Goal: Transaction & Acquisition: Purchase product/service

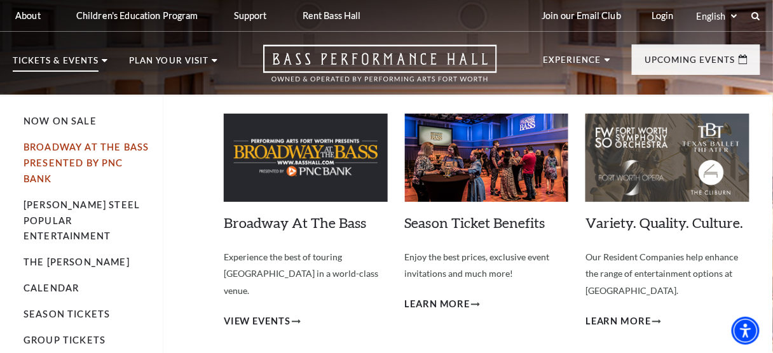
click at [97, 146] on link "Broadway At The Bass presented by PNC Bank" at bounding box center [86, 163] width 125 height 43
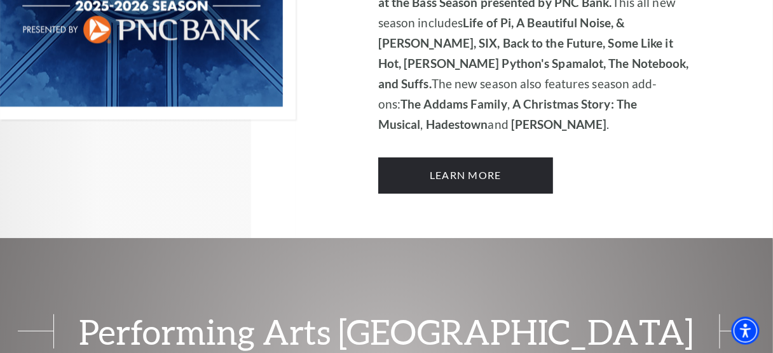
scroll to position [1086, 0]
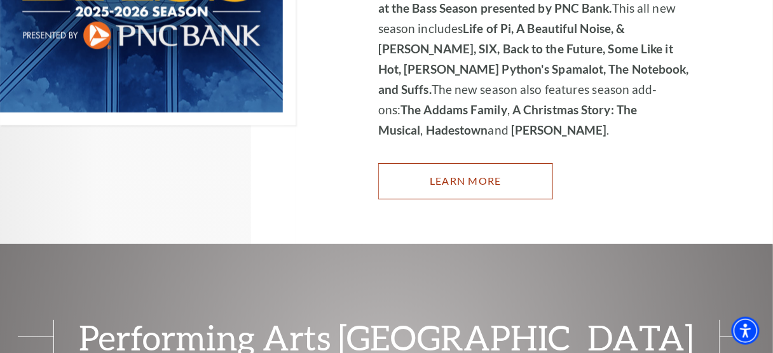
click at [497, 163] on link "Learn More" at bounding box center [465, 181] width 175 height 36
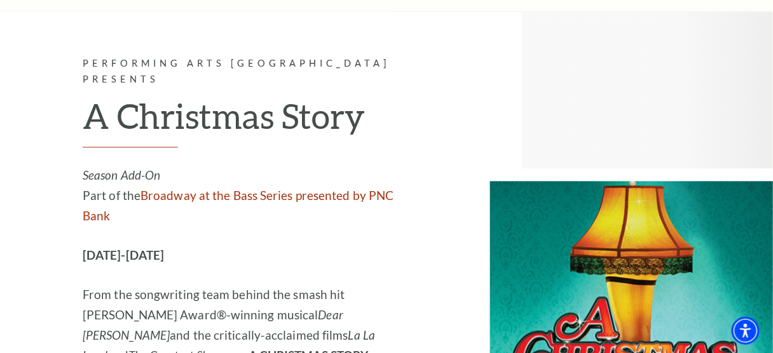
scroll to position [4265, 0]
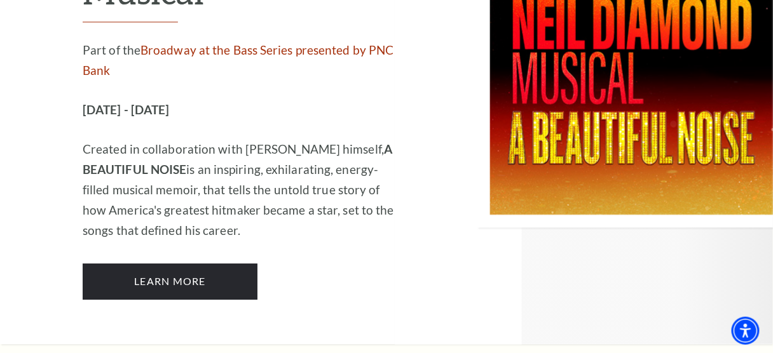
drag, startPoint x: 777, startPoint y: 15, endPoint x: 776, endPoint y: 116, distance: 101.1
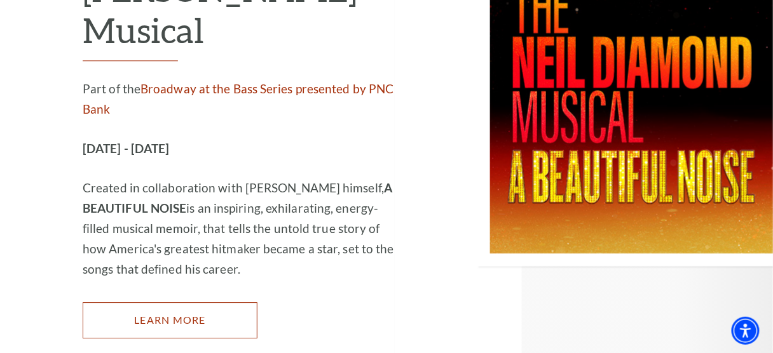
click at [205, 303] on link "Learn More" at bounding box center [170, 321] width 175 height 36
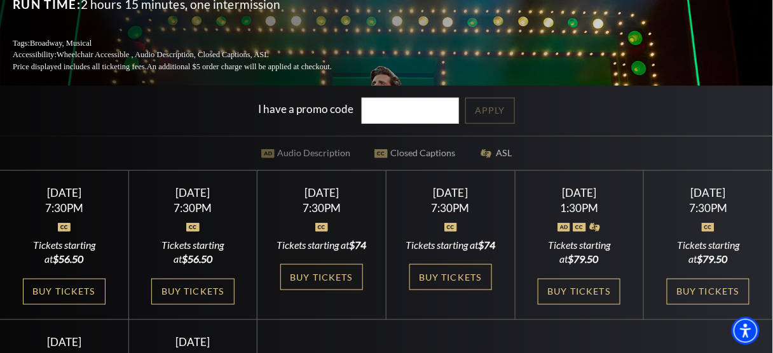
scroll to position [213, 0]
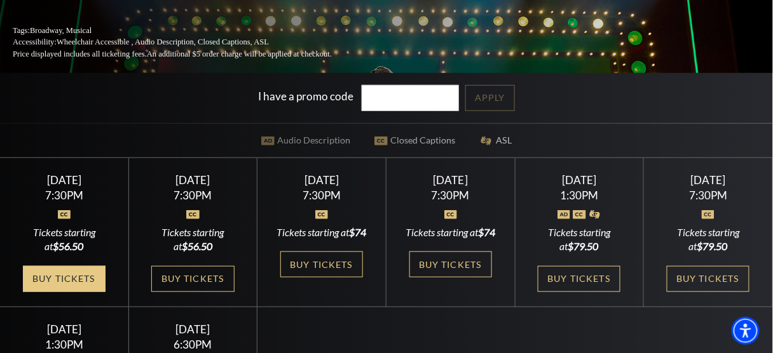
click at [78, 268] on link "Buy Tickets" at bounding box center [64, 279] width 83 height 26
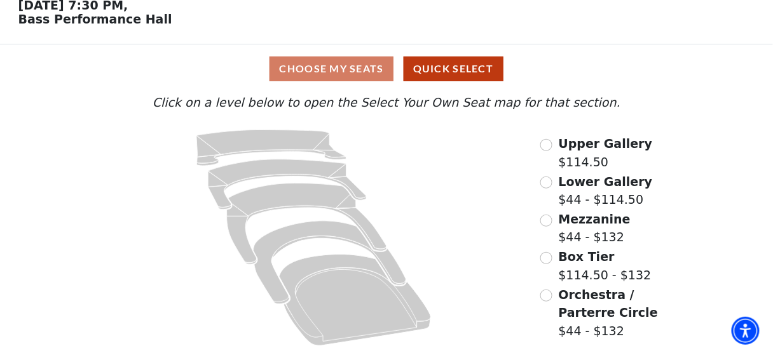
scroll to position [64, 0]
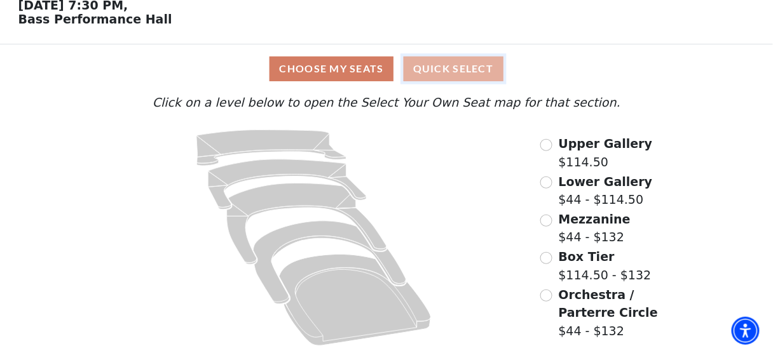
click at [429, 72] on button "Quick Select" at bounding box center [454, 69] width 100 height 25
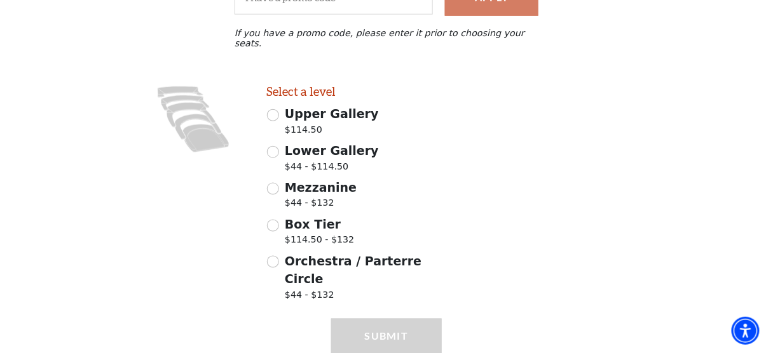
scroll to position [313, 0]
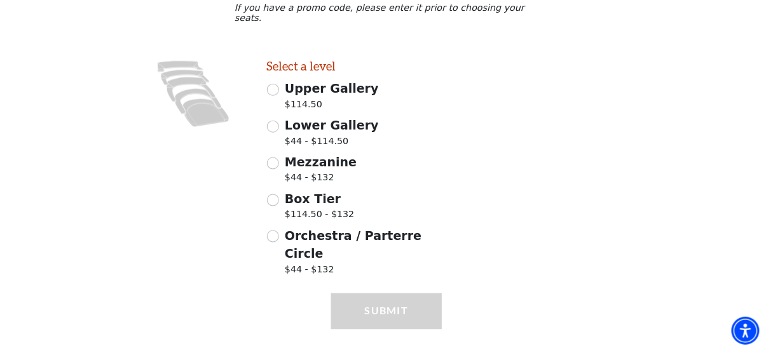
click at [299, 235] on span "Orchestra / Parterre Circle" at bounding box center [353, 245] width 137 height 32
click at [279, 235] on input "Orchestra / Parterre Circle $44 - $132" at bounding box center [273, 237] width 12 height 12
radio input "true"
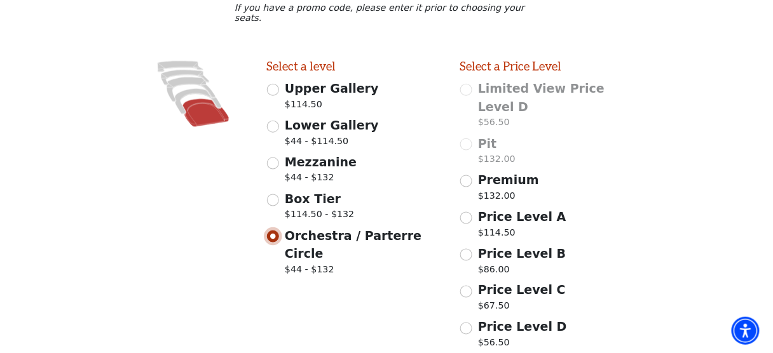
scroll to position [366, 0]
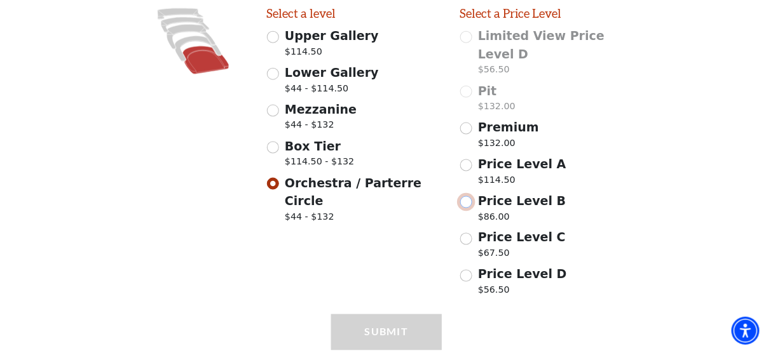
click at [471, 196] on input "Price Level B $86.00" at bounding box center [466, 202] width 12 height 12
radio input "true"
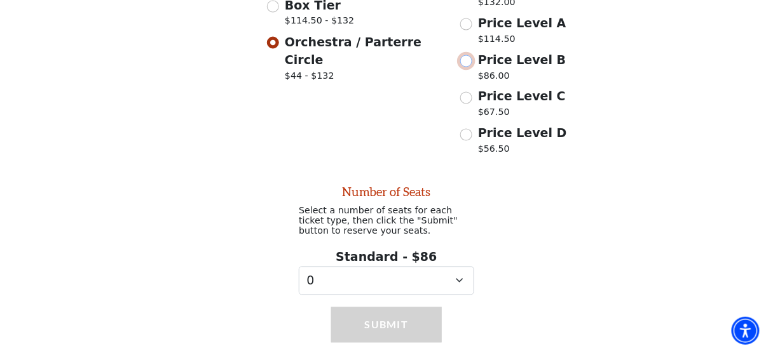
scroll to position [526, 0]
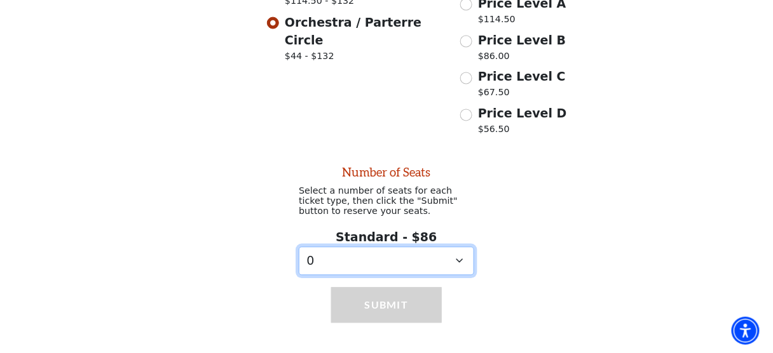
click at [456, 247] on select "0 1 2 3 4 5" at bounding box center [386, 261] width 175 height 29
select select "2"
click at [299, 247] on select "0 1 2 3 4 5" at bounding box center [386, 261] width 175 height 29
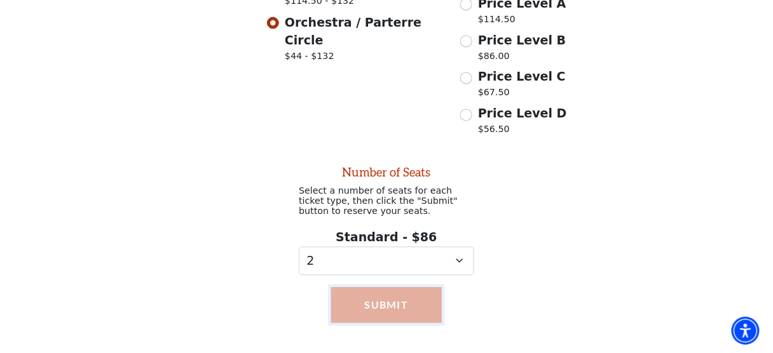
click at [409, 295] on button "Submit" at bounding box center [386, 306] width 111 height 36
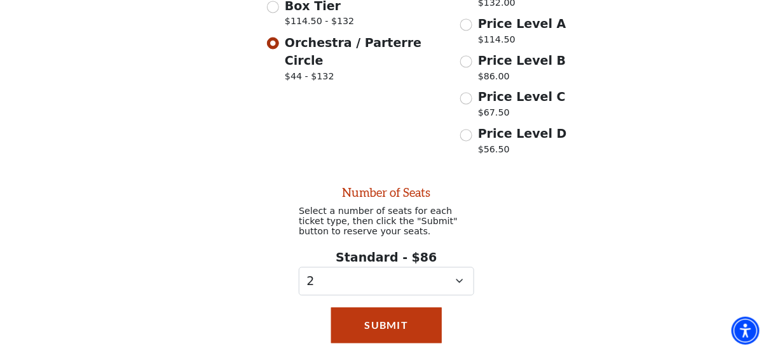
scroll to position [502, 0]
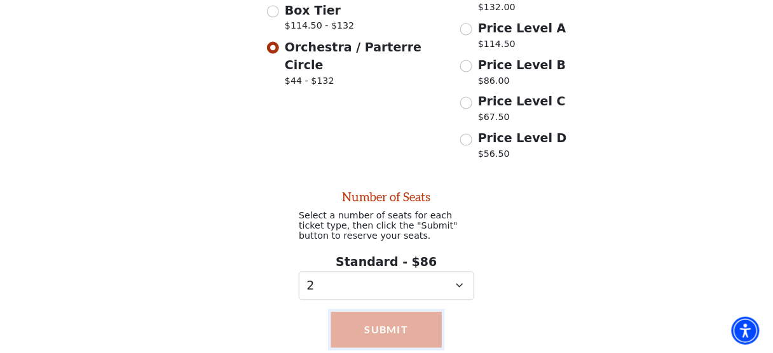
click at [376, 313] on button "Submit" at bounding box center [386, 331] width 111 height 36
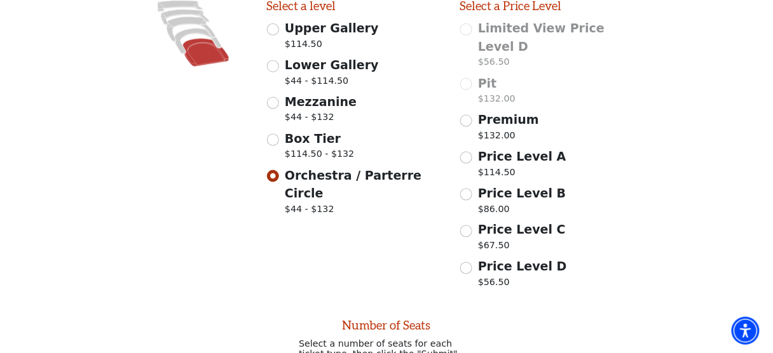
scroll to position [374, 0]
click at [463, 225] on input "Price Level C $67.50" at bounding box center [466, 231] width 12 height 12
radio input "true"
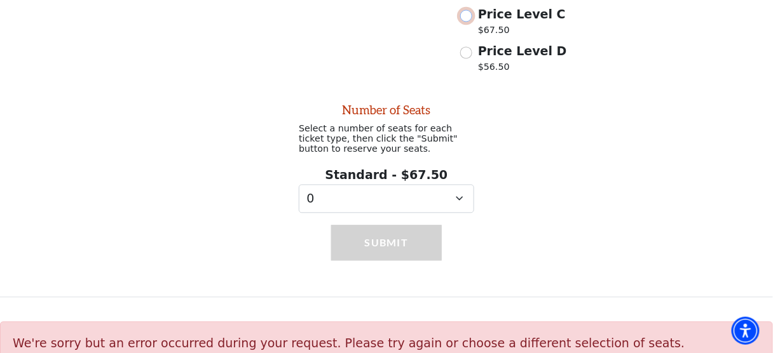
scroll to position [593, 0]
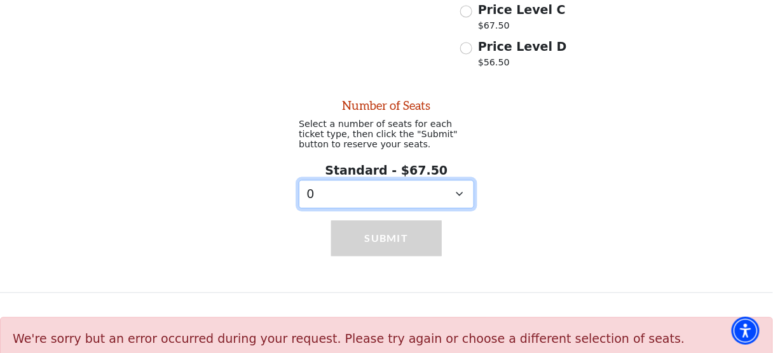
click at [460, 183] on select "0 1 2 3" at bounding box center [386, 195] width 175 height 29
select select "2"
click at [299, 181] on select "0 1 2 3" at bounding box center [386, 195] width 175 height 29
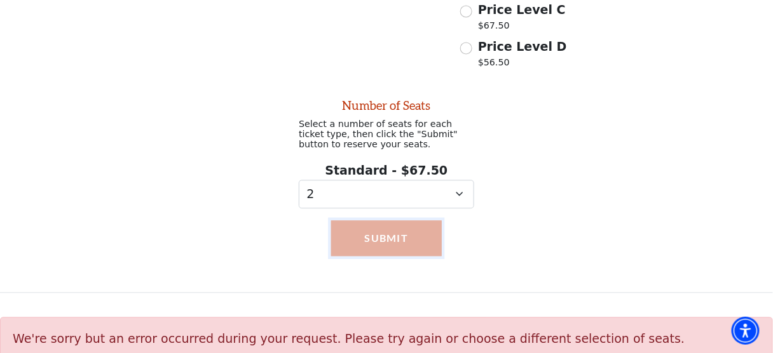
click at [410, 223] on button "Submit" at bounding box center [386, 239] width 111 height 36
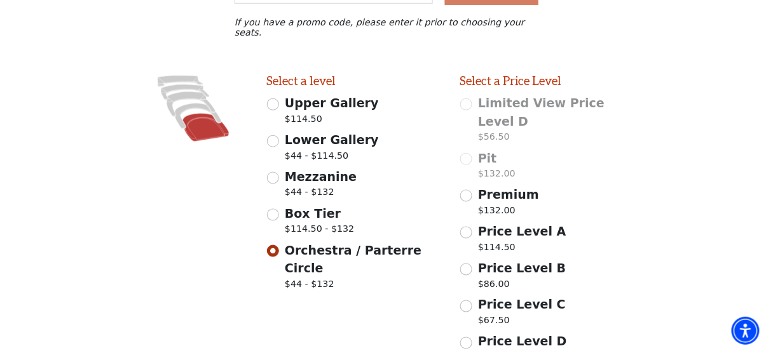
scroll to position [301, 0]
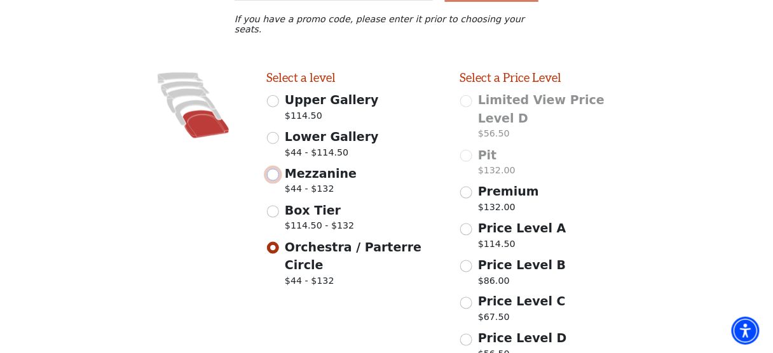
click at [273, 169] on input "Mezzanine $44 - $132" at bounding box center [273, 175] width 12 height 12
radio input "true"
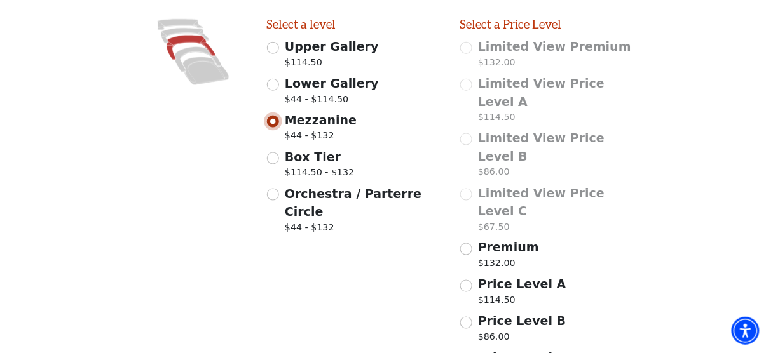
scroll to position [366, 0]
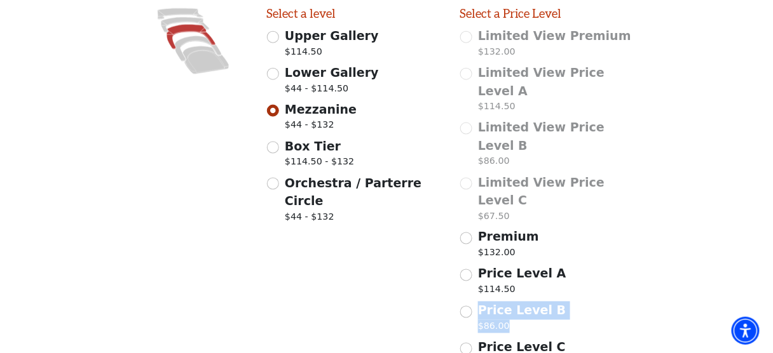
drag, startPoint x: 773, startPoint y: 220, endPoint x: 777, endPoint y: 243, distance: 23.9
click at [609, 265] on div "Price Level A $114.50" at bounding box center [547, 283] width 175 height 36
click at [467, 306] on input "Price Level B $86.00" at bounding box center [466, 312] width 12 height 12
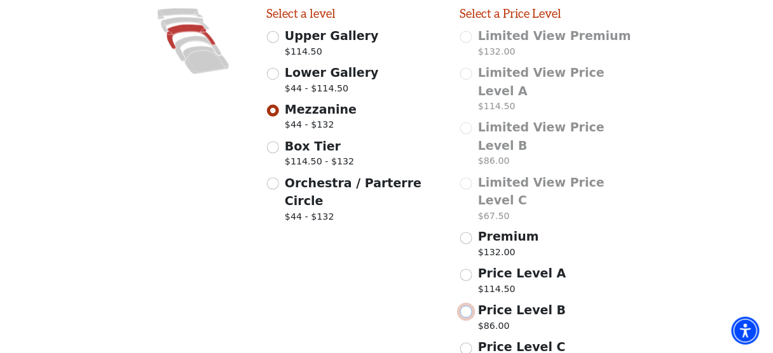
radio input "true"
select select "2"
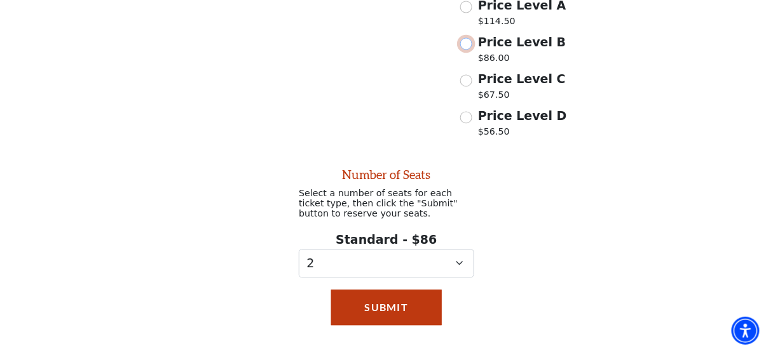
scroll to position [667, 0]
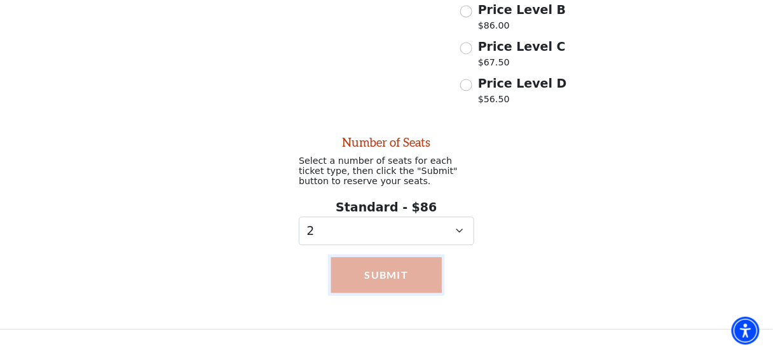
click at [428, 257] on button "Submit" at bounding box center [386, 275] width 111 height 36
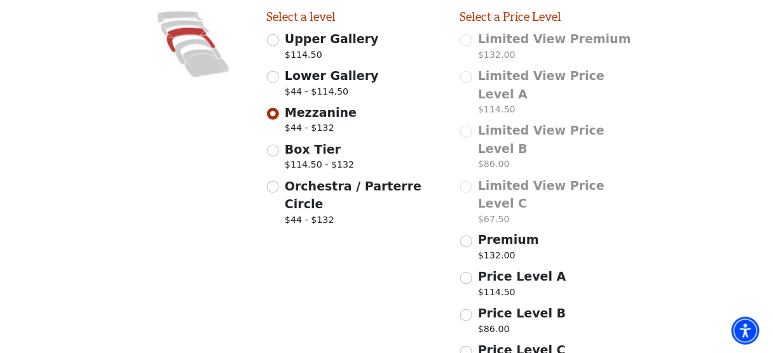
scroll to position [364, 0]
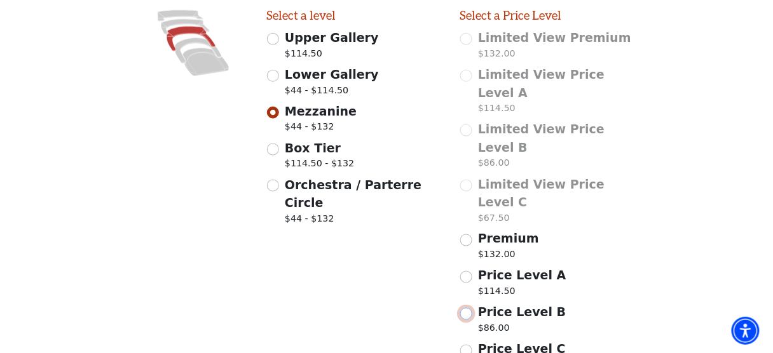
click at [461, 308] on input "Price Level B $86.00" at bounding box center [466, 314] width 12 height 12
radio input "true"
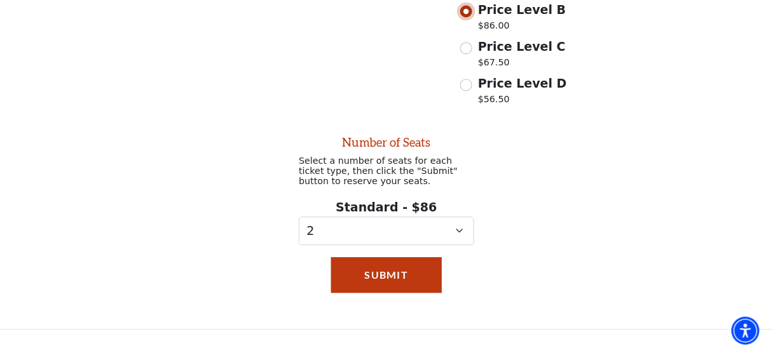
scroll to position [659, 0]
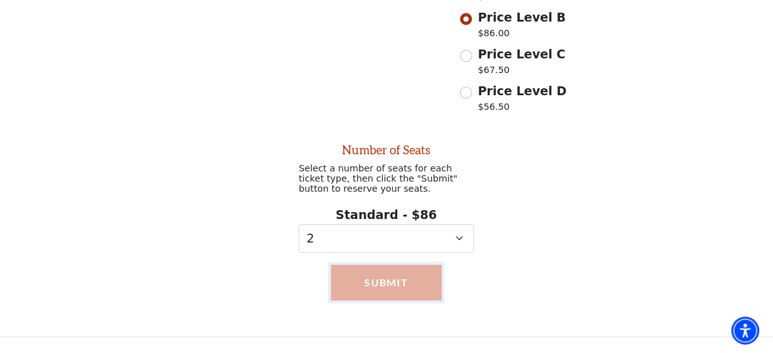
click at [371, 265] on button "Submit" at bounding box center [386, 283] width 111 height 36
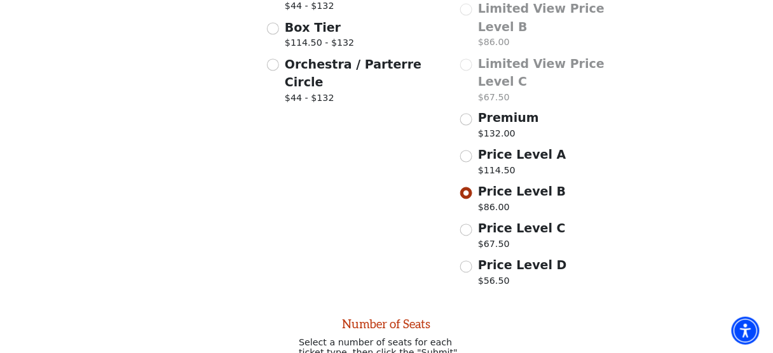
scroll to position [448, 0]
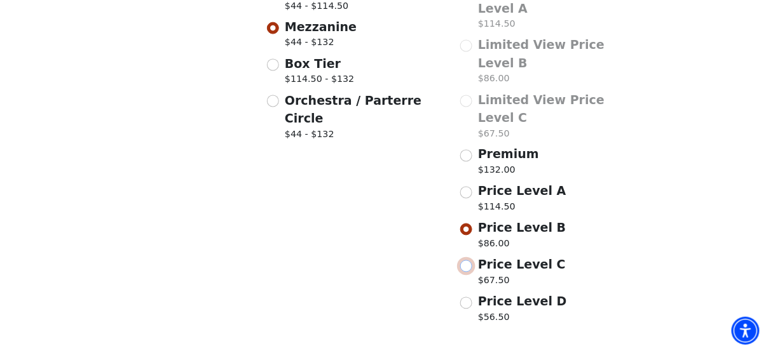
click at [465, 261] on input "Price Level C $67.50" at bounding box center [466, 267] width 12 height 12
radio input "true"
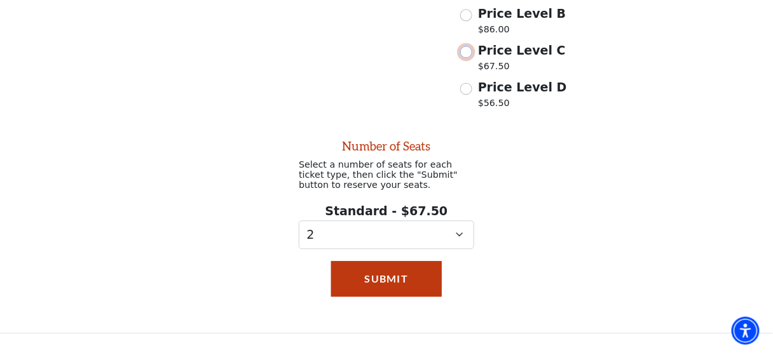
scroll to position [667, 0]
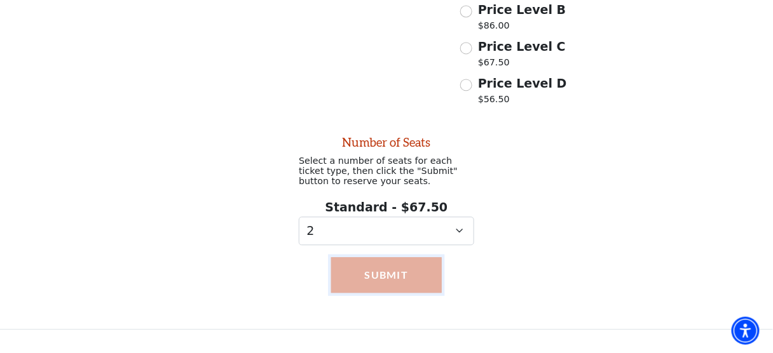
click at [417, 257] on button "Submit" at bounding box center [386, 275] width 111 height 36
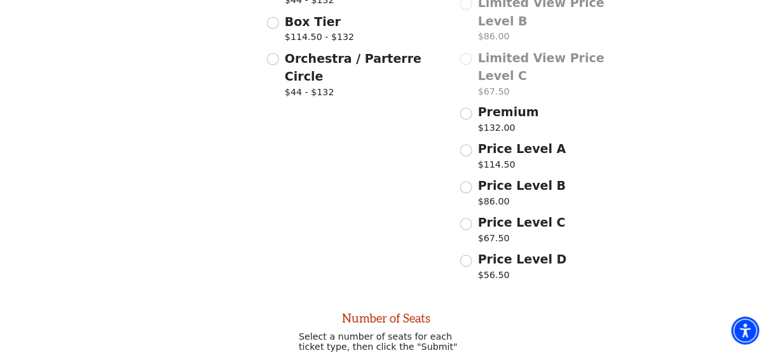
scroll to position [485, 0]
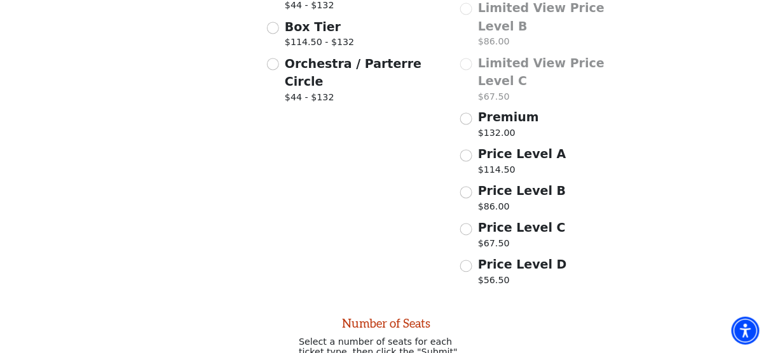
click at [495, 258] on span "Price Level D" at bounding box center [522, 265] width 89 height 14
click at [472, 261] on input "Price Level D $56.50" at bounding box center [466, 267] width 12 height 12
radio input "true"
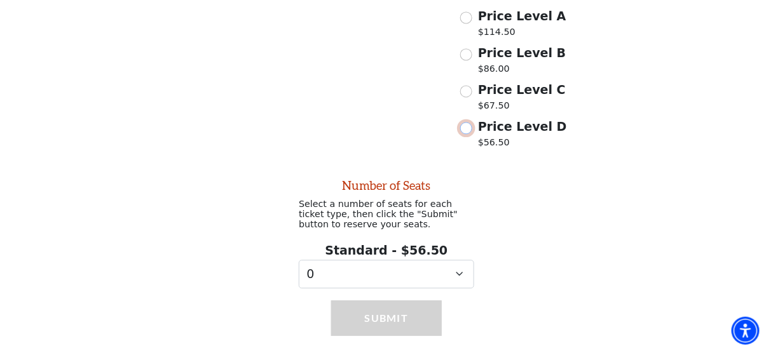
scroll to position [667, 0]
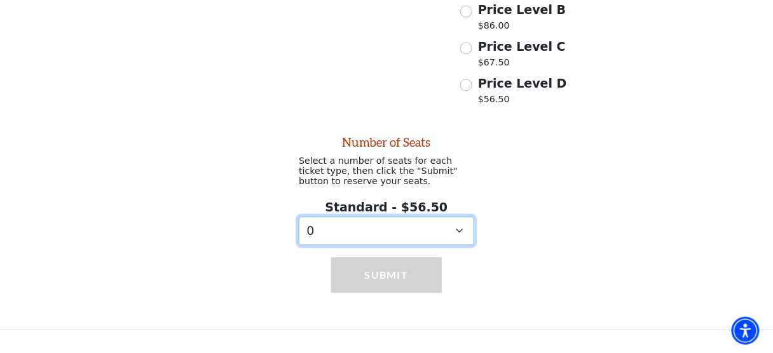
click at [460, 217] on select "0 1" at bounding box center [386, 231] width 175 height 29
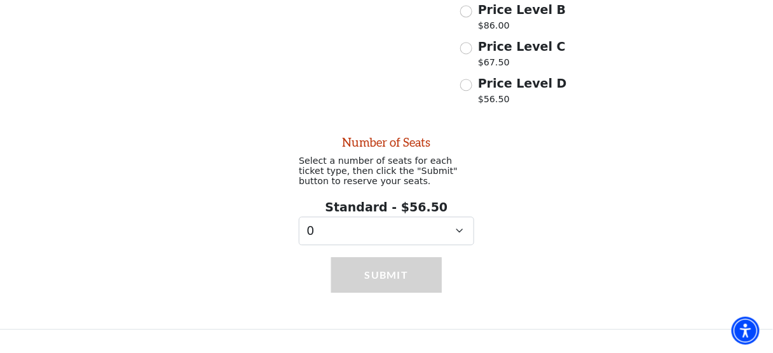
click at [470, 250] on div "Submit" at bounding box center [386, 287] width 773 height 85
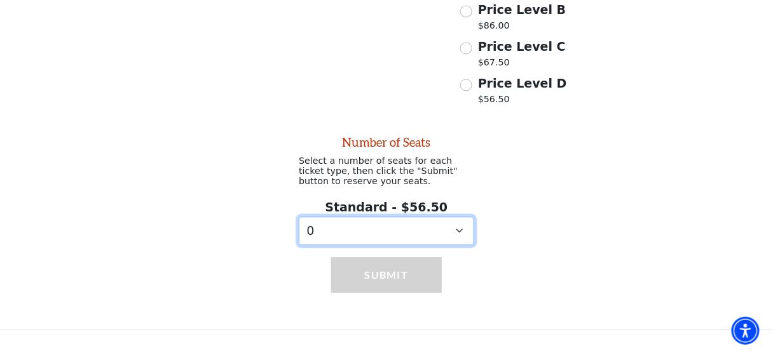
click at [456, 217] on select "0 1" at bounding box center [386, 231] width 175 height 29
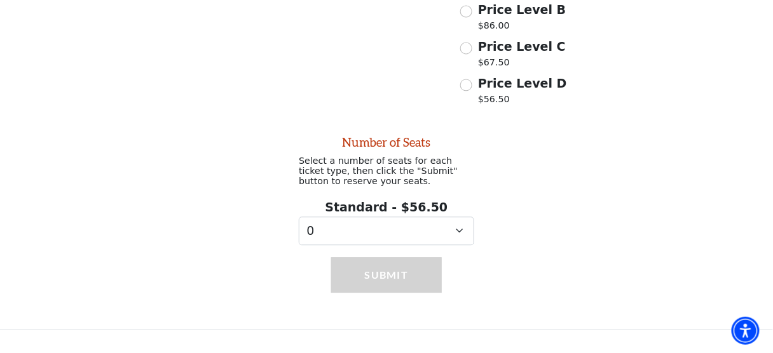
click at [568, 245] on div "Submit" at bounding box center [386, 287] width 773 height 85
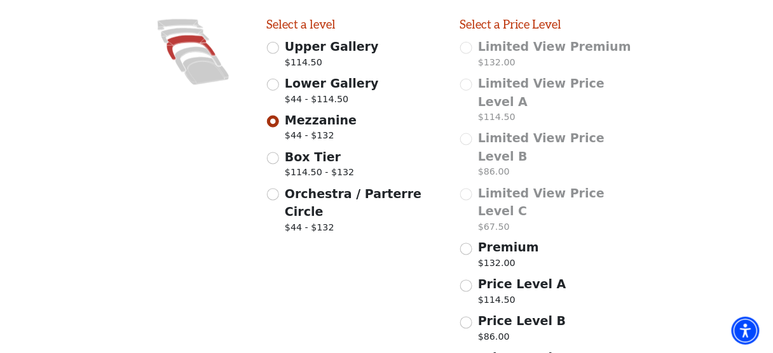
scroll to position [353, 0]
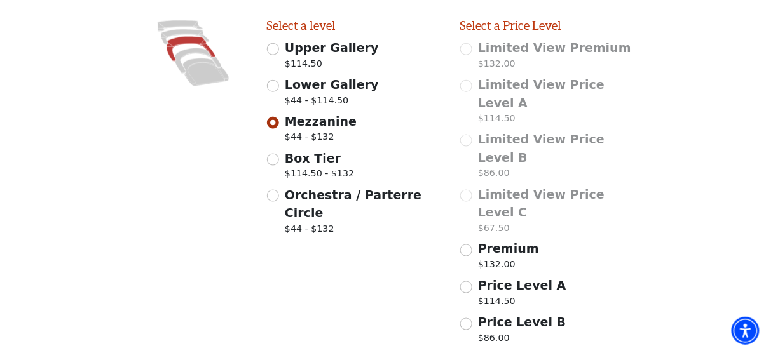
click at [389, 188] on span "Orchestra / Parterre Circle" at bounding box center [353, 204] width 137 height 32
click at [279, 190] on input "Orchestra / Parterre Circle $44 - $132" at bounding box center [273, 196] width 12 height 12
radio input "true"
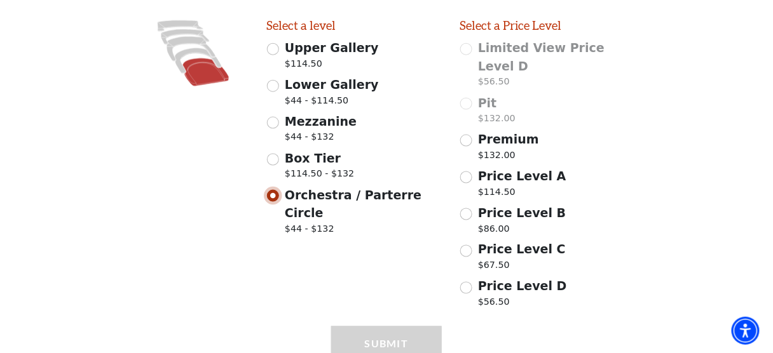
scroll to position [366, 0]
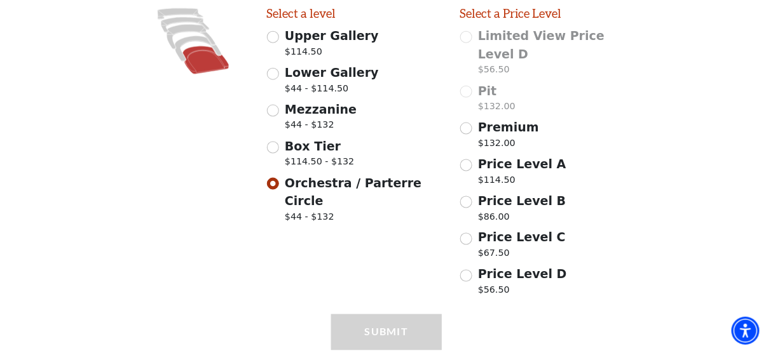
click at [505, 194] on span "Price Level B" at bounding box center [522, 201] width 88 height 14
click at [472, 196] on input "Price Level B $86.00" at bounding box center [466, 202] width 12 height 12
radio input "true"
select select "2"
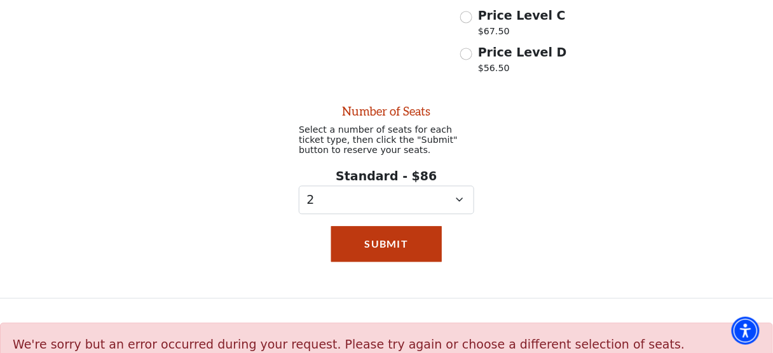
scroll to position [593, 0]
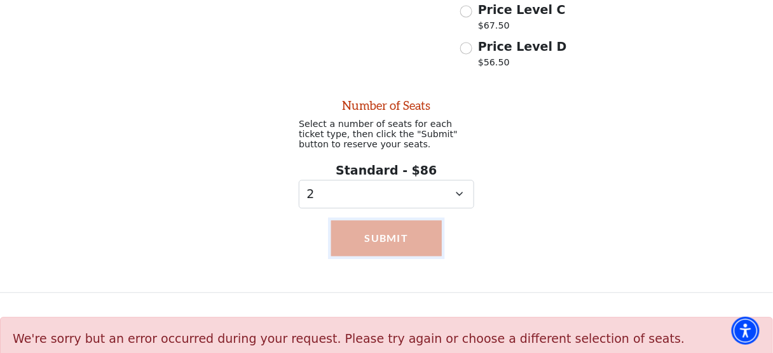
click at [423, 221] on button "Submit" at bounding box center [386, 239] width 111 height 36
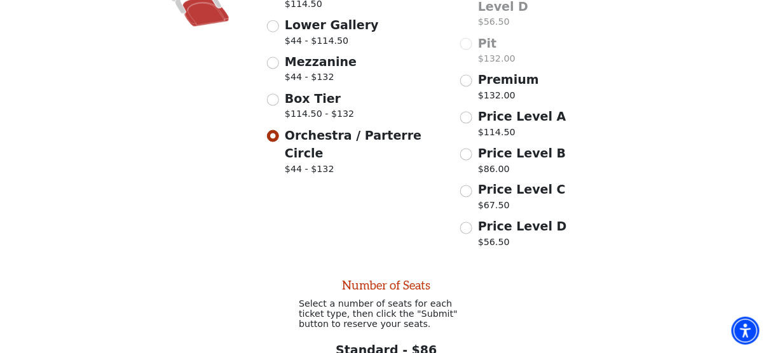
scroll to position [416, 0]
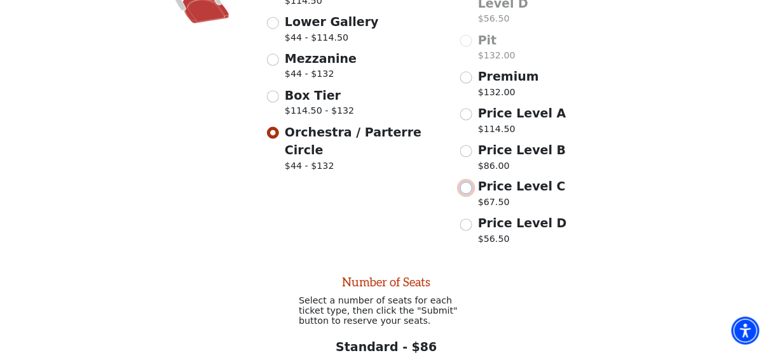
click at [468, 182] on input "Price Level C $67.50" at bounding box center [466, 188] width 12 height 12
radio input "true"
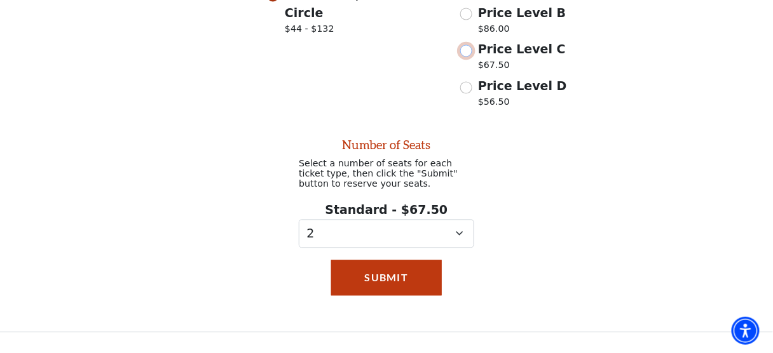
scroll to position [593, 0]
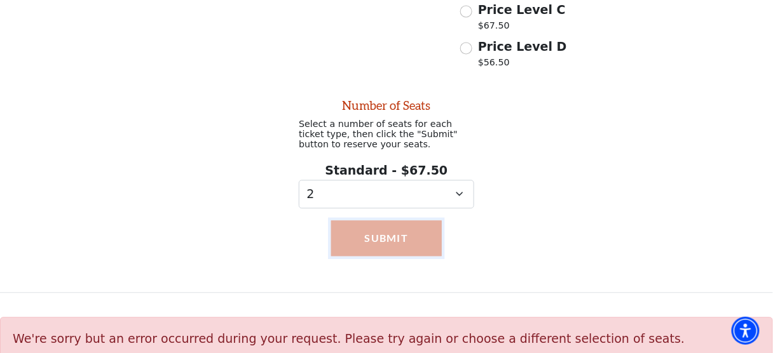
click at [430, 221] on button "Submit" at bounding box center [386, 239] width 111 height 36
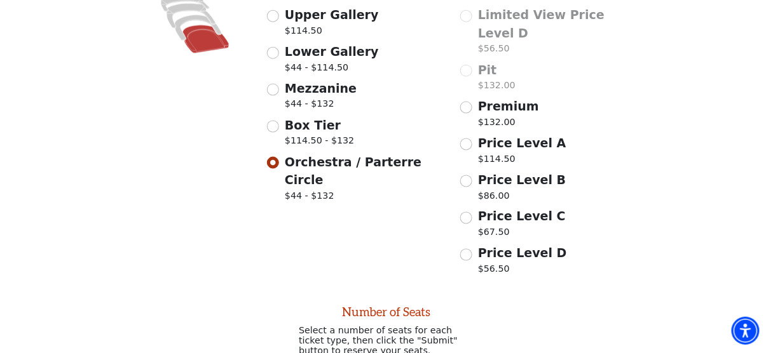
scroll to position [384, 0]
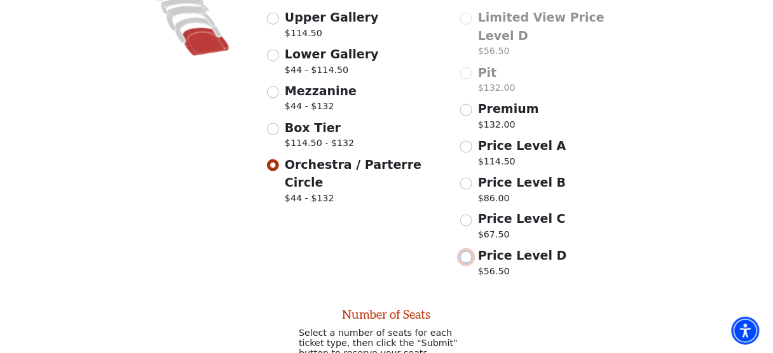
click at [467, 252] on input "Price Level D $56.50" at bounding box center [466, 258] width 12 height 12
radio input "true"
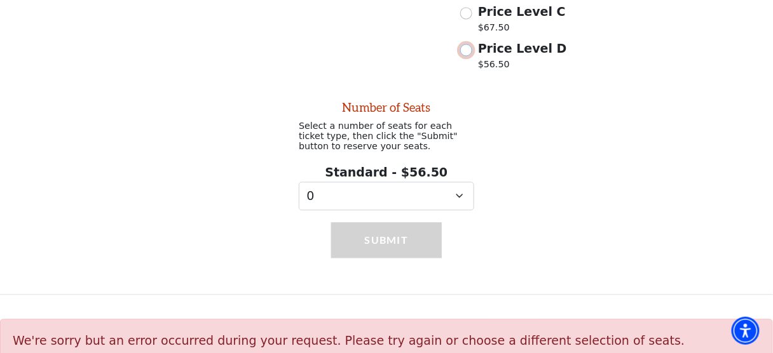
scroll to position [593, 0]
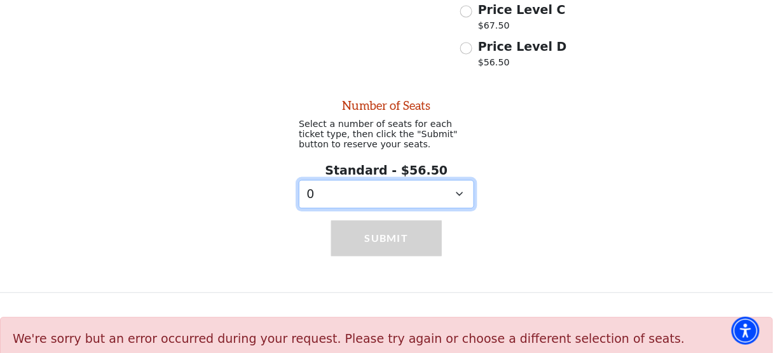
click at [456, 181] on select "0 1" at bounding box center [386, 195] width 175 height 29
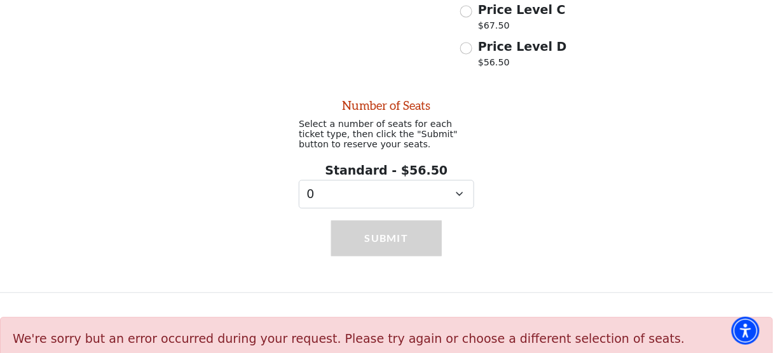
click at [521, 237] on div "Submit" at bounding box center [386, 251] width 773 height 85
click at [375, 223] on div "Submit" at bounding box center [386, 257] width 111 height 72
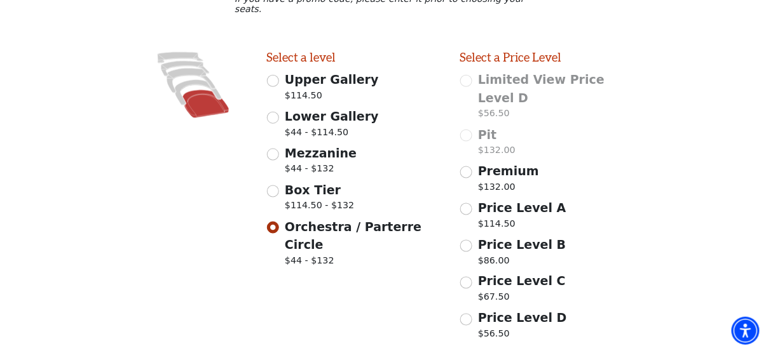
scroll to position [323, 0]
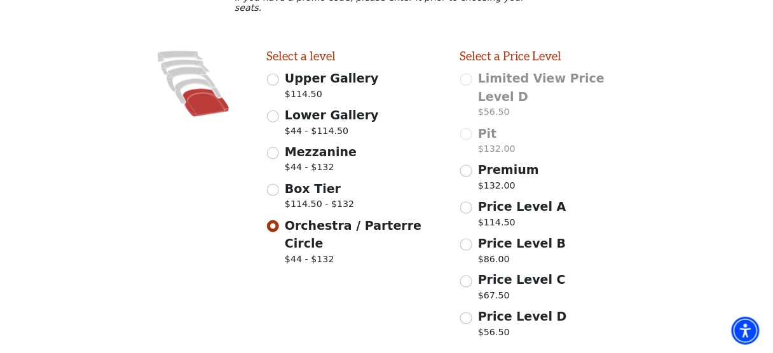
click at [765, 178] on div "Images representing the levels that are in the facility Select a level Upper Ga…" at bounding box center [386, 197] width 773 height 296
click at [273, 111] on input "Lower Gallery $44 - $114.50" at bounding box center [273, 117] width 12 height 12
radio input "true"
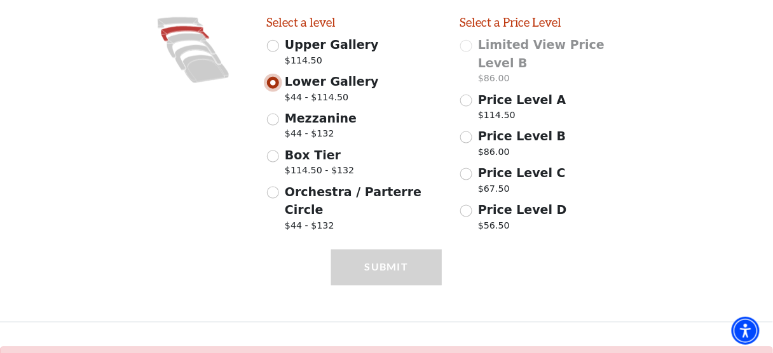
scroll to position [366, 0]
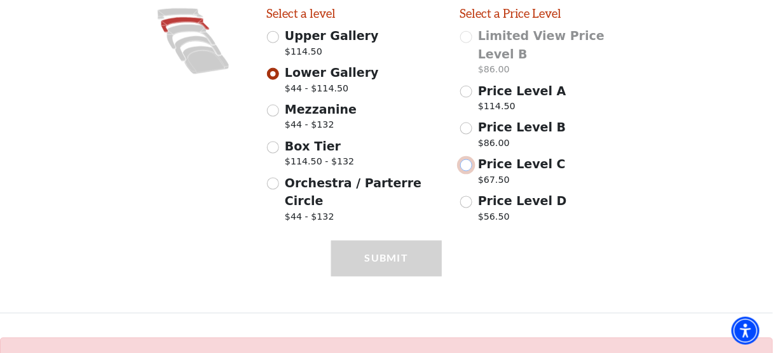
click at [466, 160] on input "Price Level C $67.50" at bounding box center [466, 166] width 12 height 12
radio input "true"
select select "2"
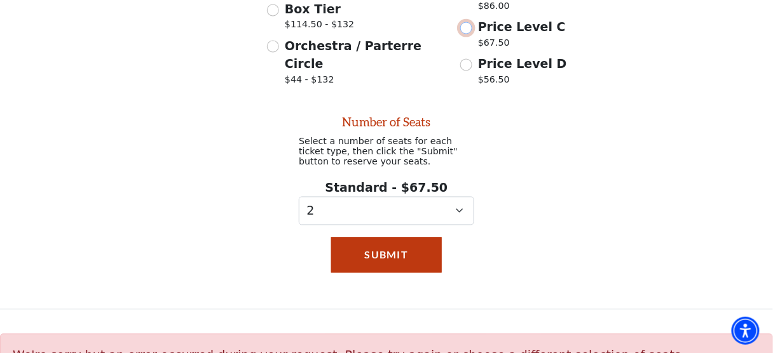
scroll to position [519, 0]
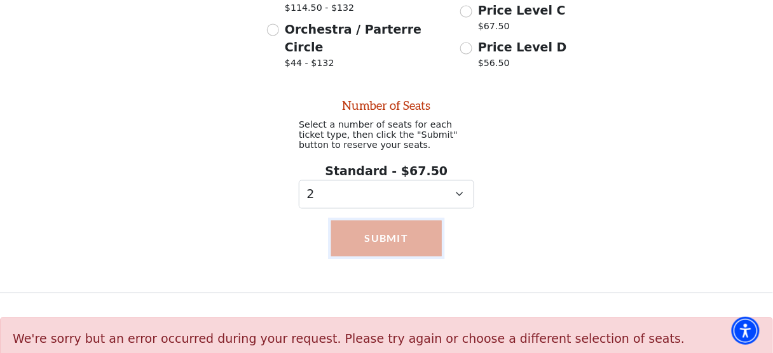
click at [419, 221] on button "Submit" at bounding box center [386, 239] width 111 height 36
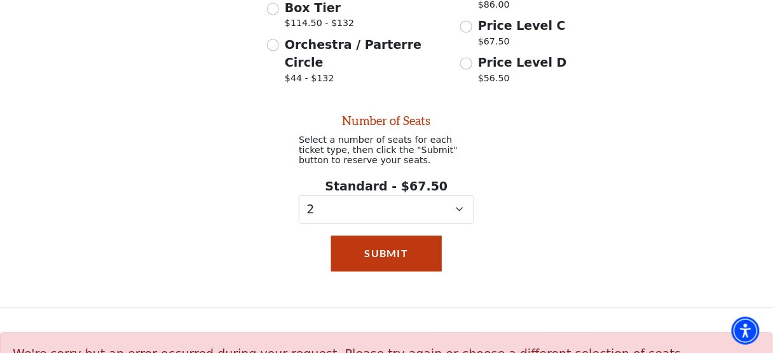
scroll to position [493, 0]
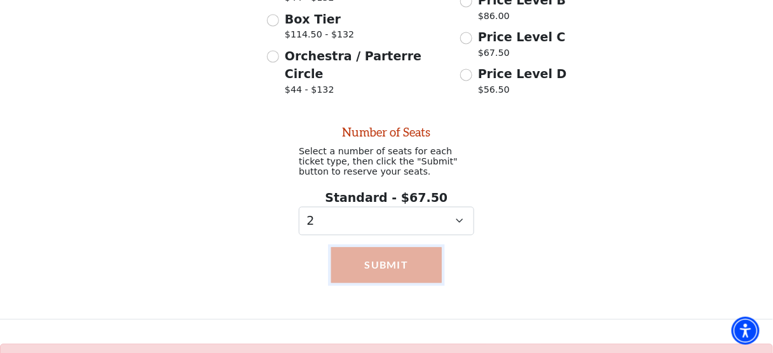
click at [426, 248] on button "Submit" at bounding box center [386, 266] width 111 height 36
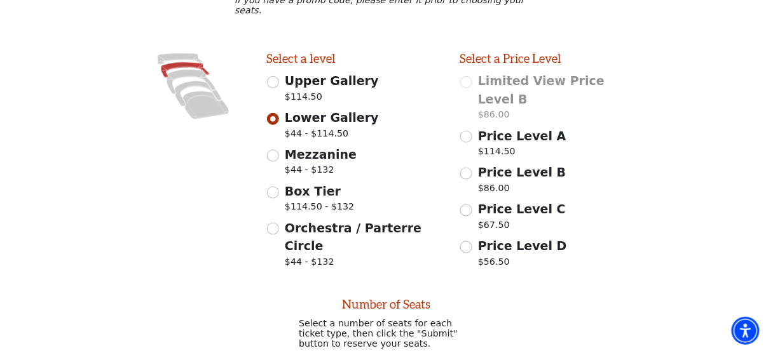
scroll to position [289, 0]
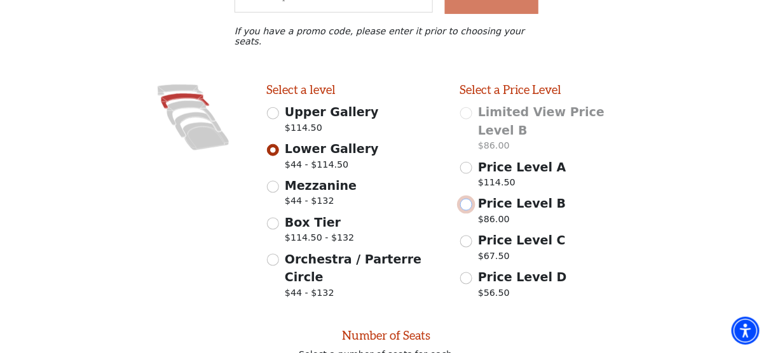
click at [470, 199] on input "Price Level B $86.00" at bounding box center [466, 205] width 12 height 12
radio input "true"
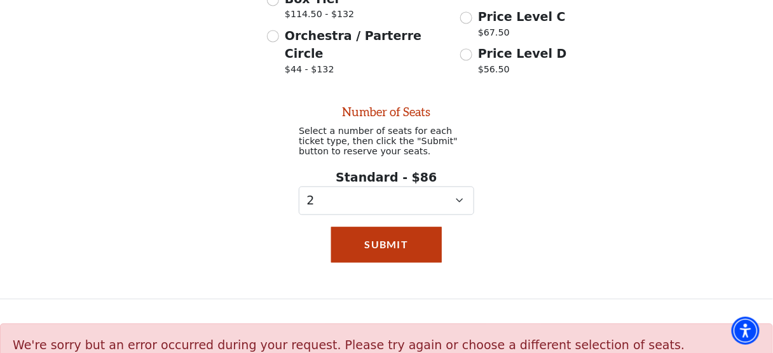
scroll to position [519, 0]
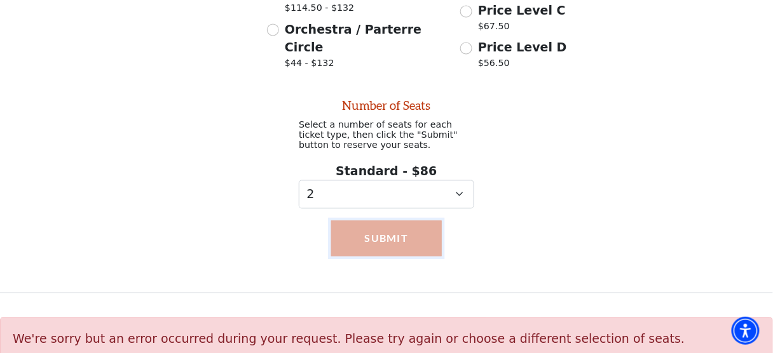
click at [427, 223] on button "Submit" at bounding box center [386, 239] width 111 height 36
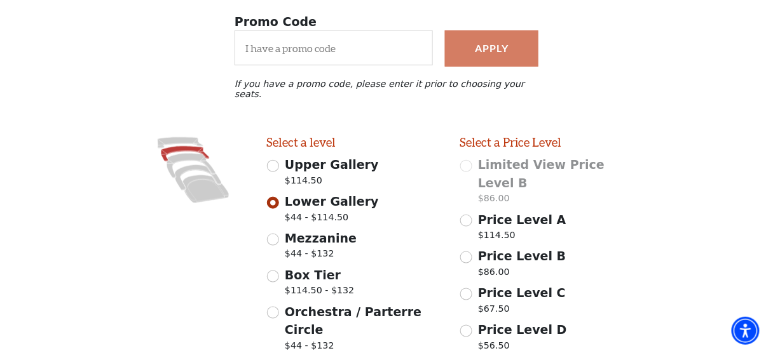
scroll to position [238, 0]
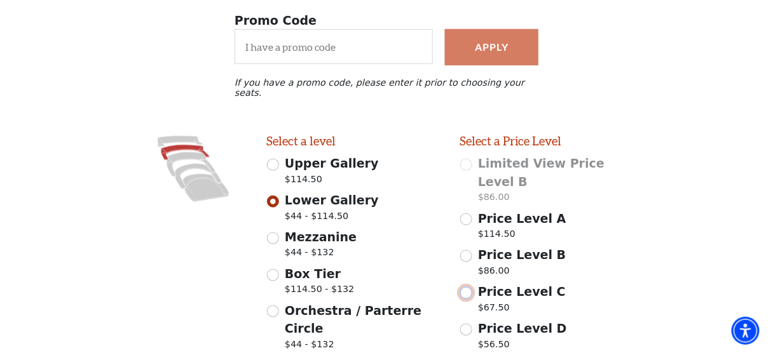
click at [467, 287] on input "Price Level C $67.50" at bounding box center [466, 293] width 12 height 12
radio input "true"
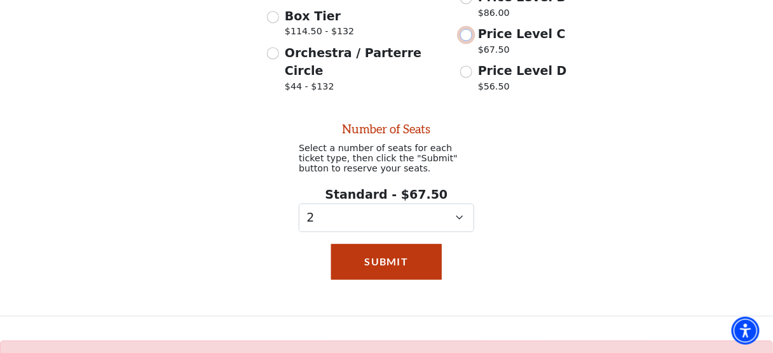
scroll to position [519, 0]
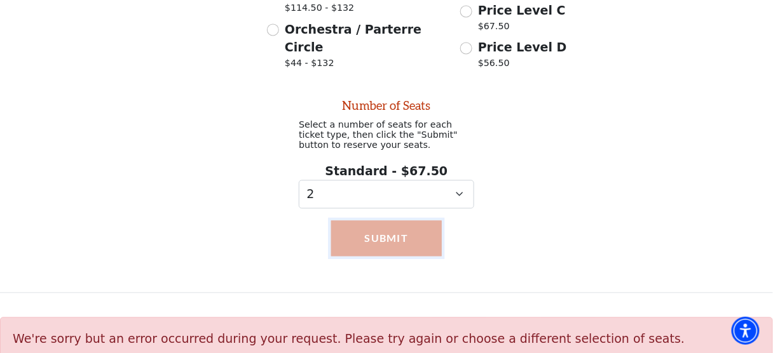
click at [416, 221] on button "Submit" at bounding box center [386, 239] width 111 height 36
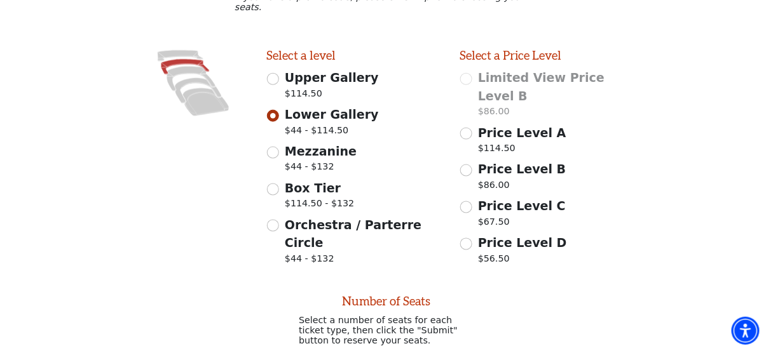
scroll to position [325, 0]
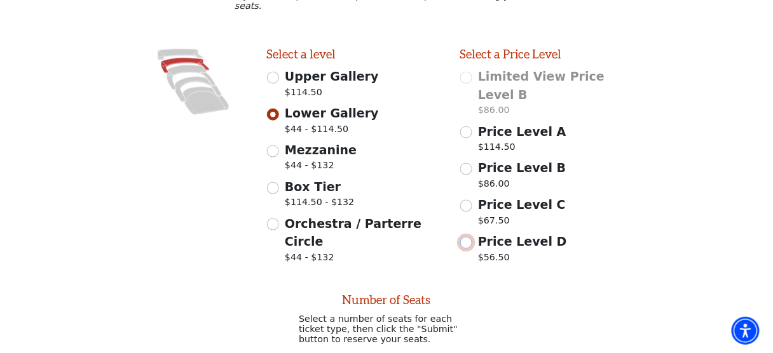
click at [470, 237] on input "Price Level D $56.50" at bounding box center [466, 243] width 12 height 12
radio input "true"
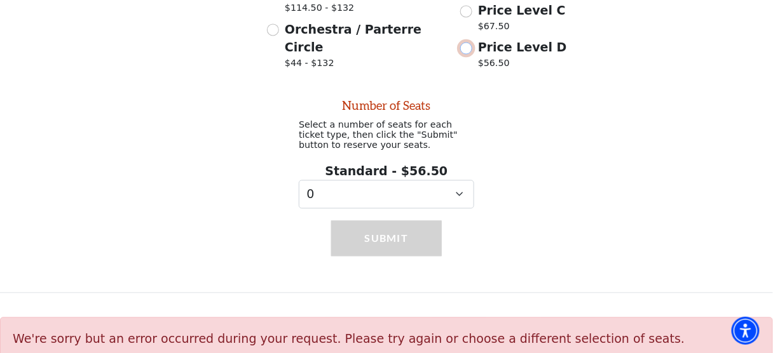
scroll to position [519, 0]
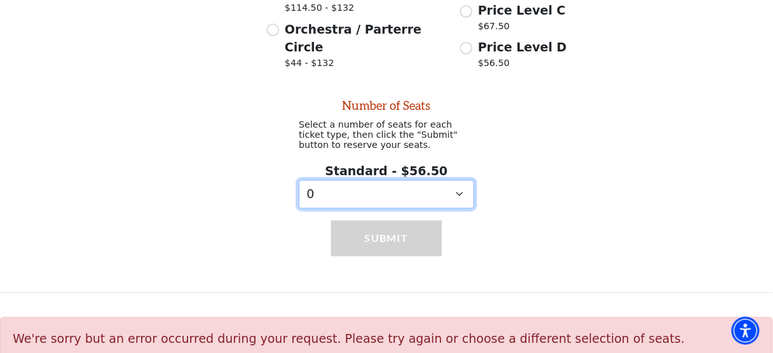
click at [458, 181] on select "0 1" at bounding box center [386, 195] width 175 height 29
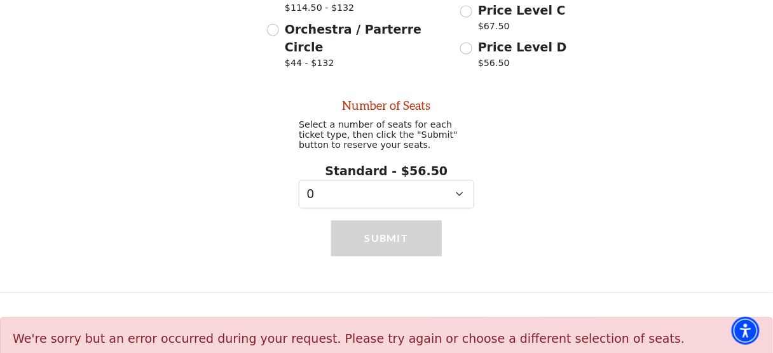
click at [526, 233] on div "Submit" at bounding box center [386, 251] width 773 height 85
drag, startPoint x: 773, startPoint y: 249, endPoint x: 773, endPoint y: 140, distance: 108.7
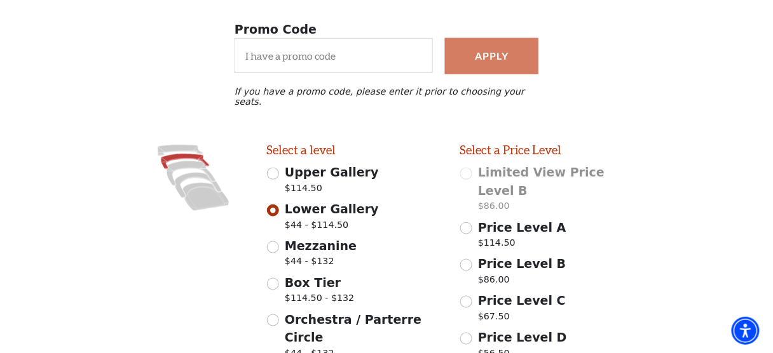
scroll to position [220, 0]
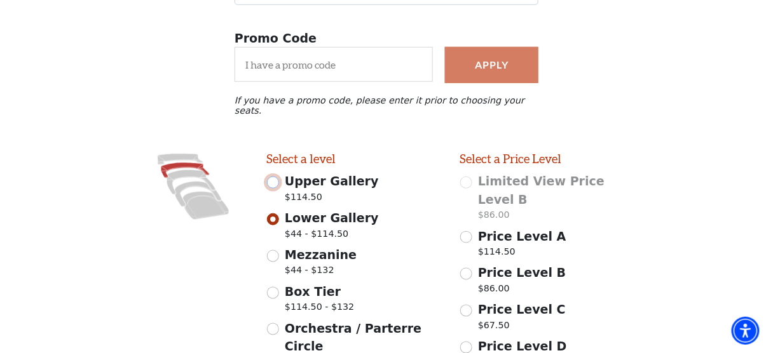
click at [270, 179] on input "Upper Gallery $114.50" at bounding box center [273, 183] width 12 height 12
radio input "true"
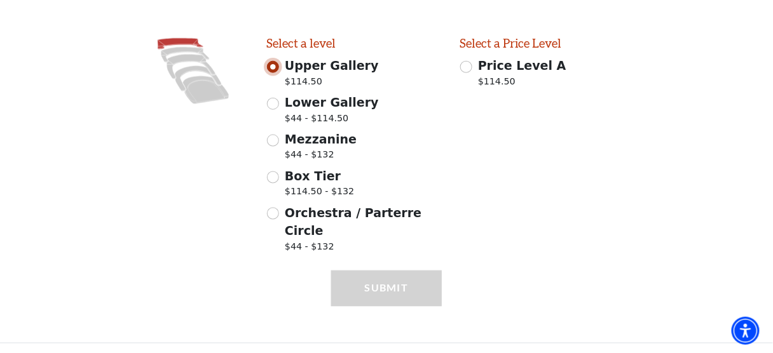
scroll to position [366, 0]
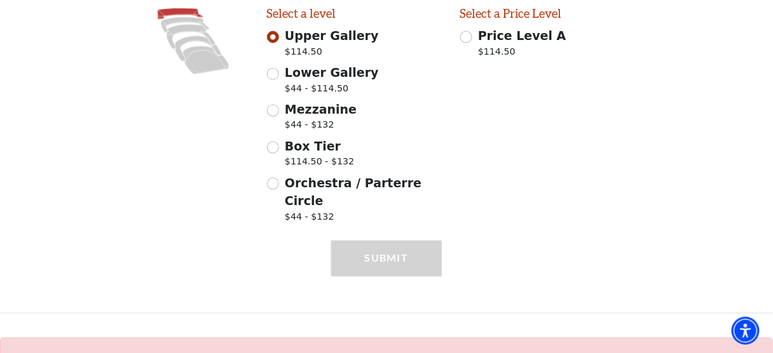
click at [339, 74] on label "Lower Gallery $44 - $114.50" at bounding box center [332, 82] width 94 height 36
click at [279, 74] on input "Lower Gallery $44 - $114.50" at bounding box center [273, 74] width 12 height 12
radio input "true"
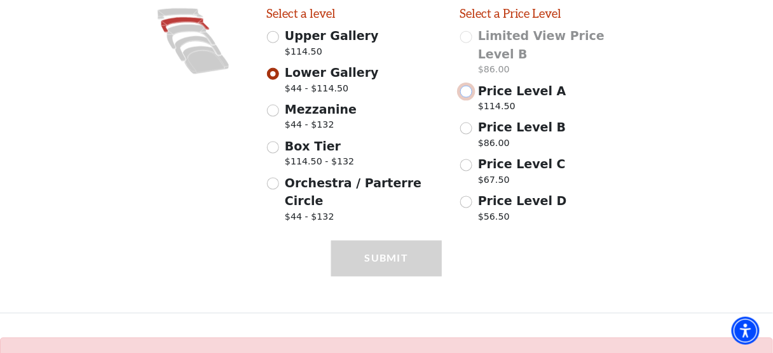
click at [468, 86] on input "Price Level A $114.50" at bounding box center [466, 92] width 12 height 12
radio input "true"
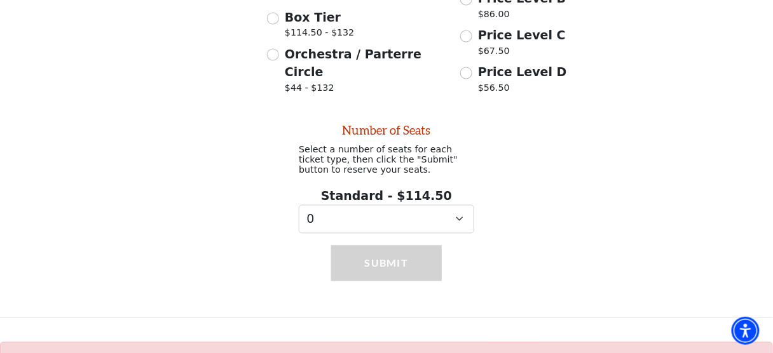
scroll to position [519, 0]
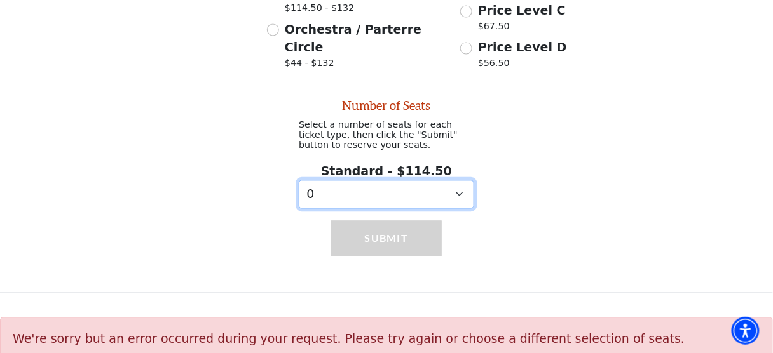
click at [454, 181] on select "0 1 2 3 4 5 6 7 8 9" at bounding box center [386, 195] width 175 height 29
select select "2"
click at [299, 181] on select "0 1 2 3 4 5 6 7 8 9" at bounding box center [386, 195] width 175 height 29
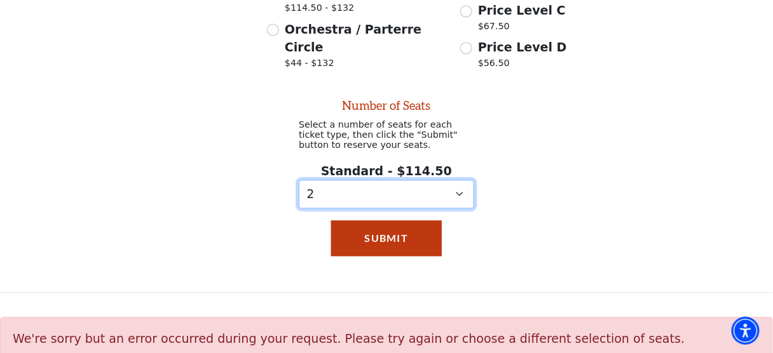
click at [460, 181] on select "0 1 2 3 4 5 6 7 8 9" at bounding box center [386, 195] width 175 height 29
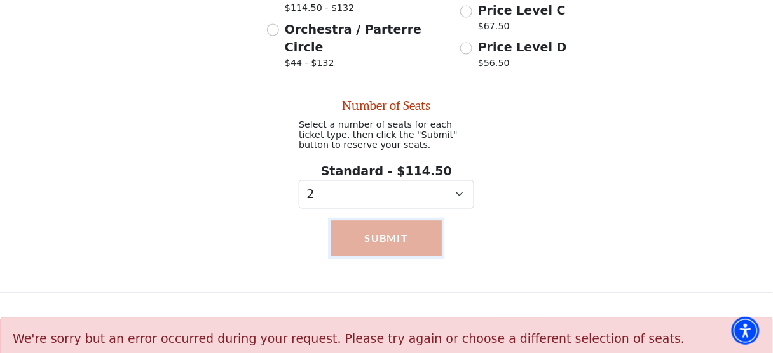
click at [421, 224] on button "Submit" at bounding box center [386, 239] width 111 height 36
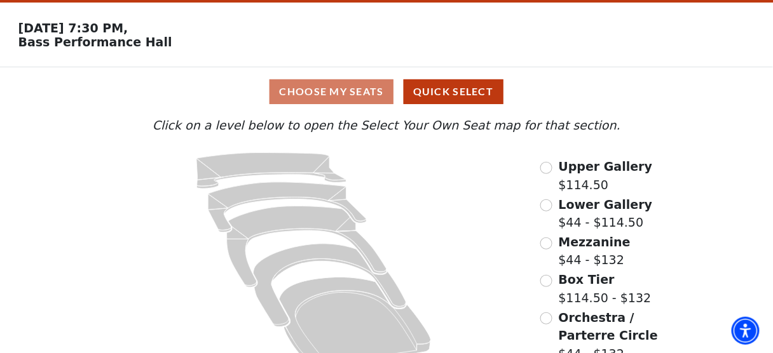
scroll to position [64, 0]
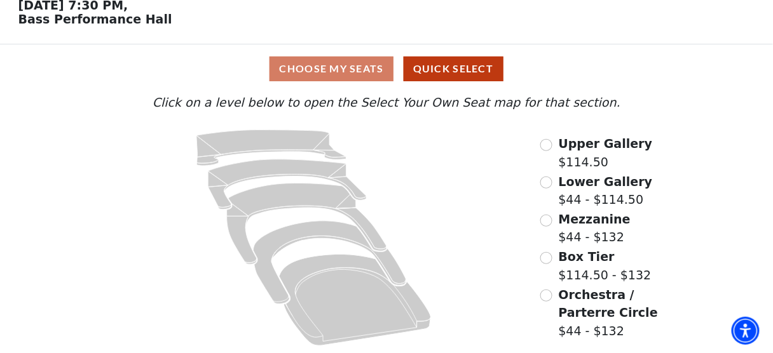
click at [356, 71] on div "Choose My Seats Quick Select" at bounding box center [387, 69] width 580 height 25
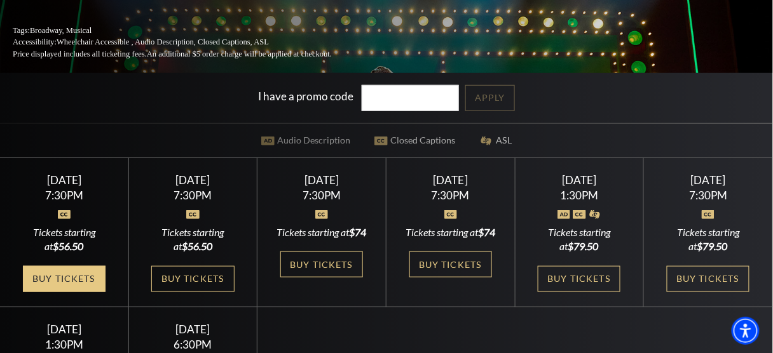
click at [83, 266] on link "Buy Tickets" at bounding box center [64, 279] width 83 height 26
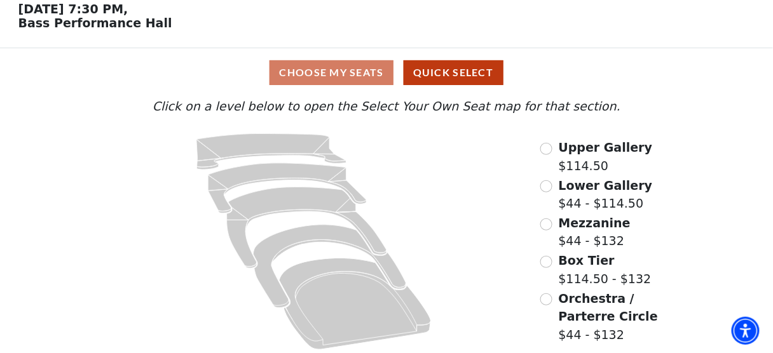
scroll to position [64, 0]
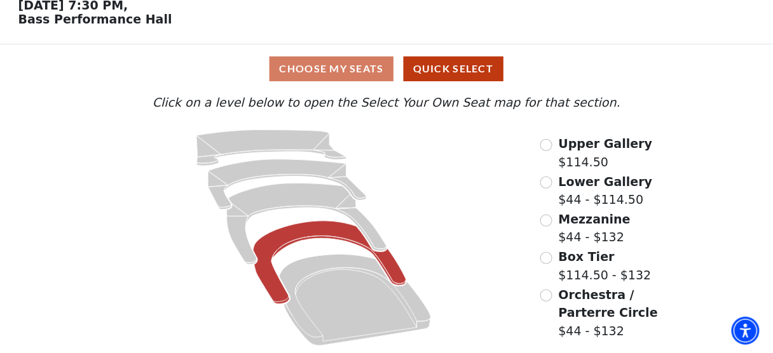
click at [285, 238] on icon at bounding box center [330, 262] width 153 height 83
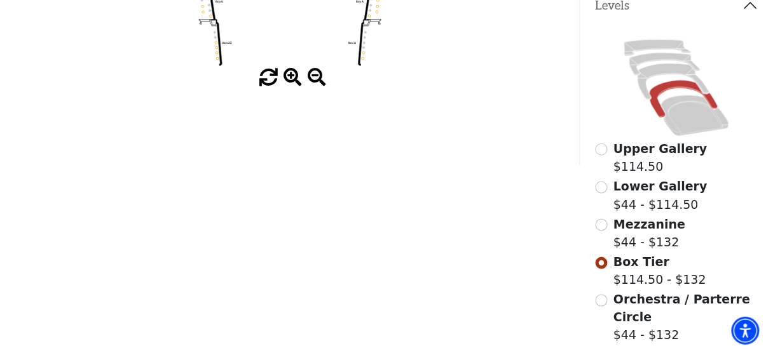
scroll to position [291, 0]
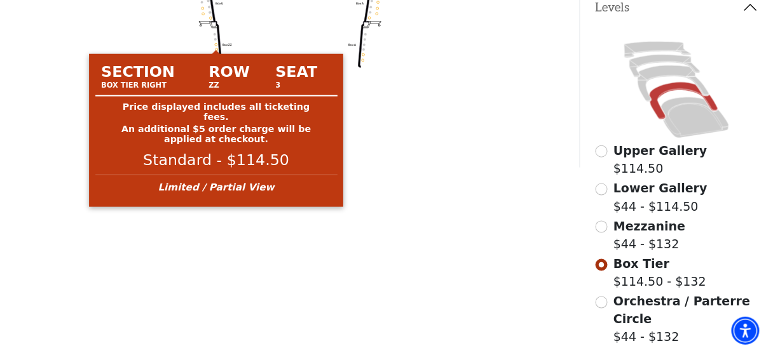
click at [215, 46] on circle at bounding box center [216, 45] width 3 height 3
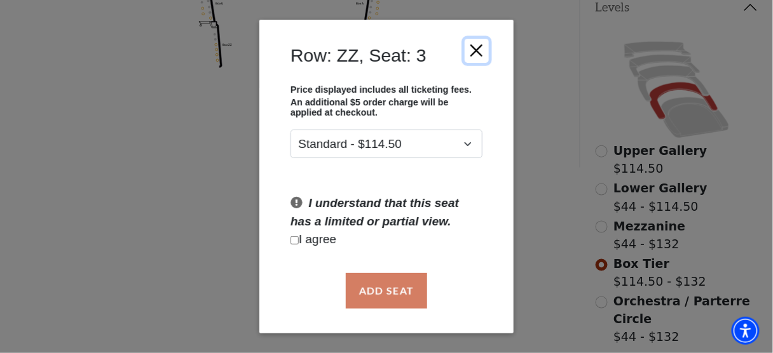
click at [479, 50] on button "Close" at bounding box center [477, 50] width 24 height 24
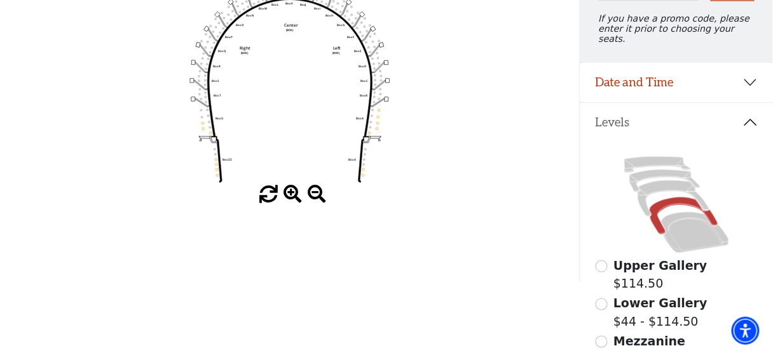
scroll to position [167, 0]
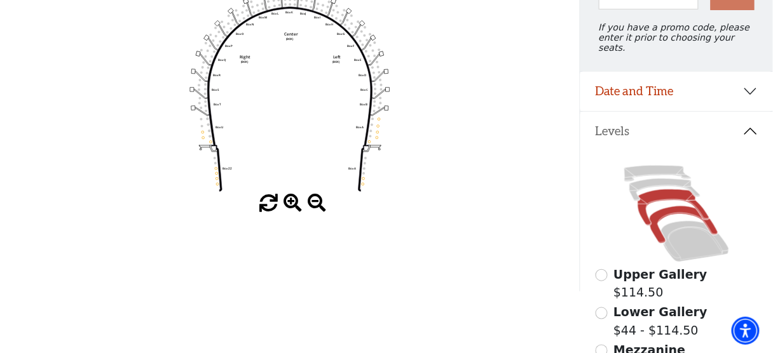
click at [662, 191] on icon at bounding box center [673, 208] width 71 height 36
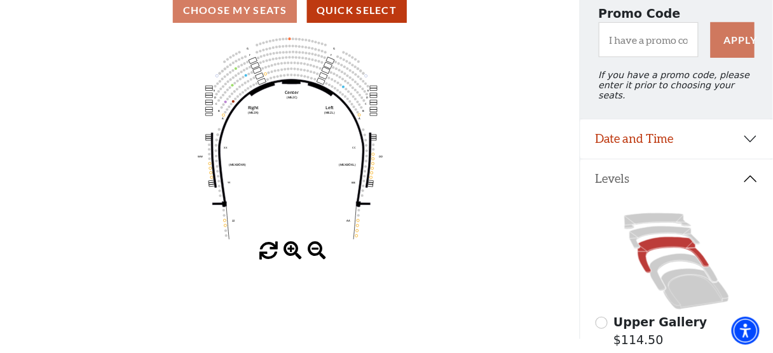
scroll to position [123, 0]
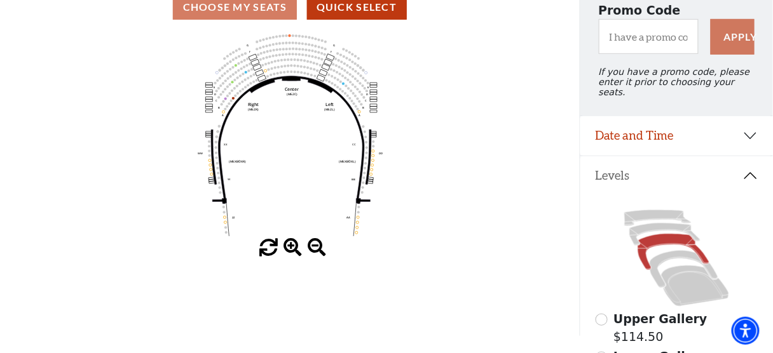
click at [356, 235] on circle at bounding box center [356, 233] width 3 height 3
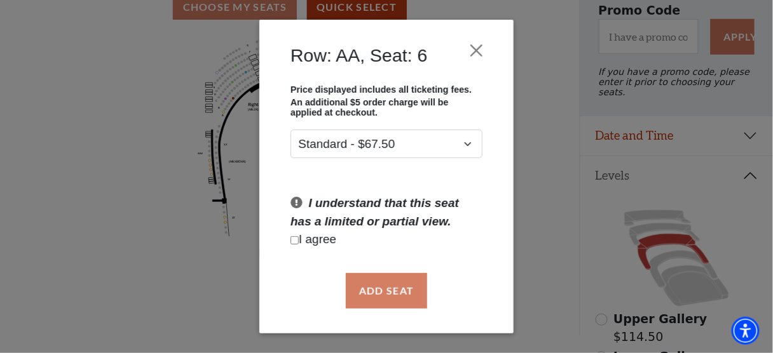
click at [294, 238] on input "Checkbox field" at bounding box center [295, 240] width 8 height 8
checkbox input "true"
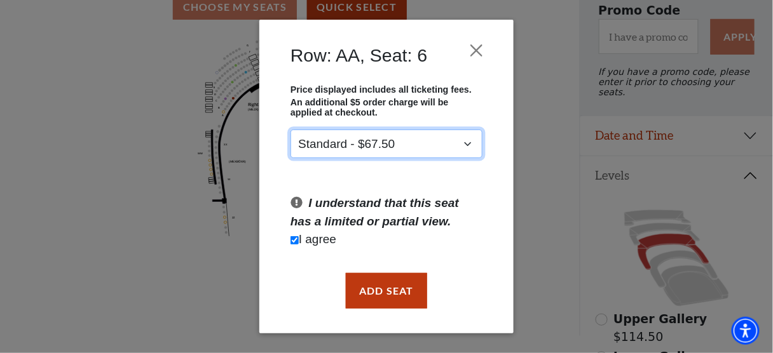
click at [470, 140] on select "Standard - $67.50" at bounding box center [387, 144] width 192 height 29
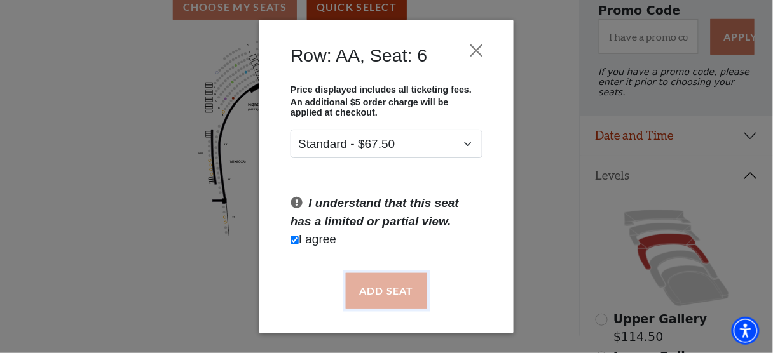
click at [399, 287] on button "Add Seat" at bounding box center [386, 291] width 81 height 36
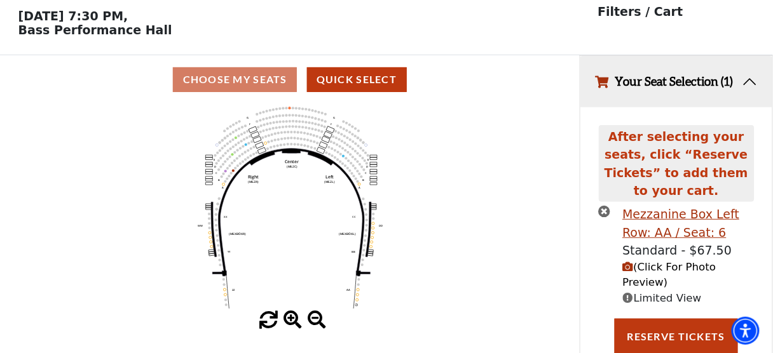
scroll to position [51, 0]
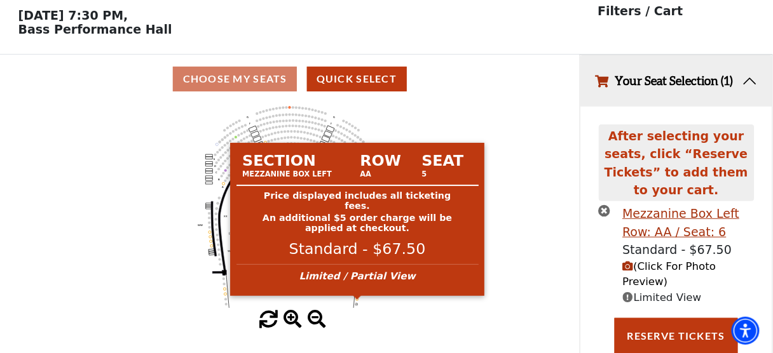
click at [357, 301] on circle at bounding box center [357, 299] width 3 height 3
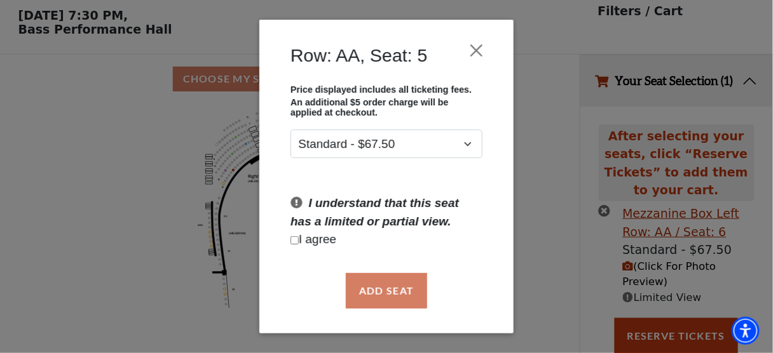
click at [324, 240] on p "I agree" at bounding box center [387, 240] width 192 height 18
click at [296, 241] on input "Checkbox field" at bounding box center [295, 240] width 8 height 8
checkbox input "true"
click at [387, 289] on button "Add Seat" at bounding box center [386, 291] width 81 height 36
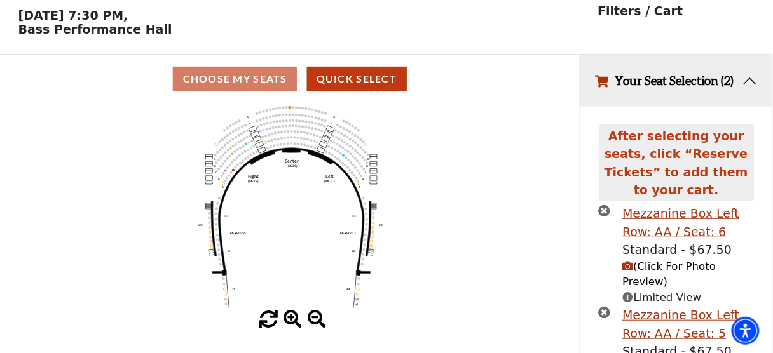
scroll to position [106, 0]
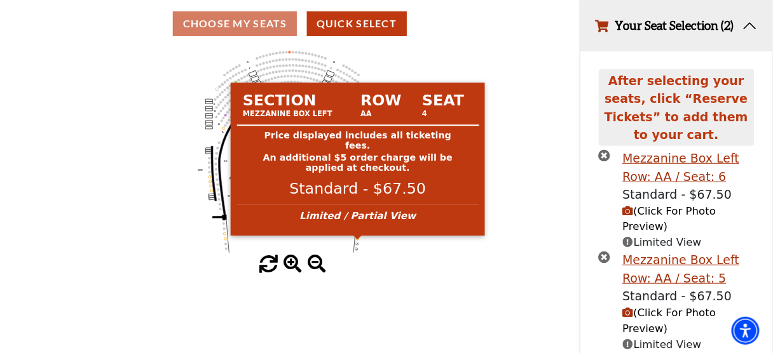
click at [357, 240] on circle at bounding box center [358, 239] width 3 height 3
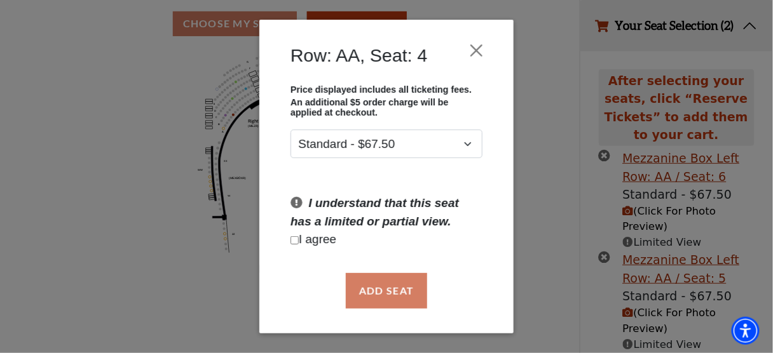
click at [333, 240] on p "I agree" at bounding box center [387, 240] width 192 height 18
click at [297, 240] on input "Checkbox field" at bounding box center [295, 240] width 8 height 8
checkbox input "true"
click at [410, 291] on button "Add Seat" at bounding box center [386, 291] width 81 height 36
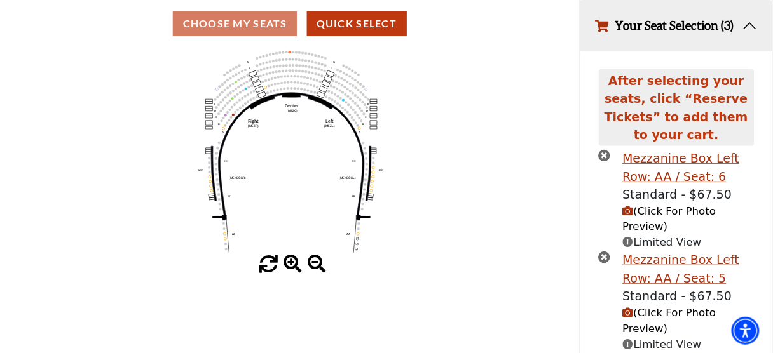
scroll to position [192, 0]
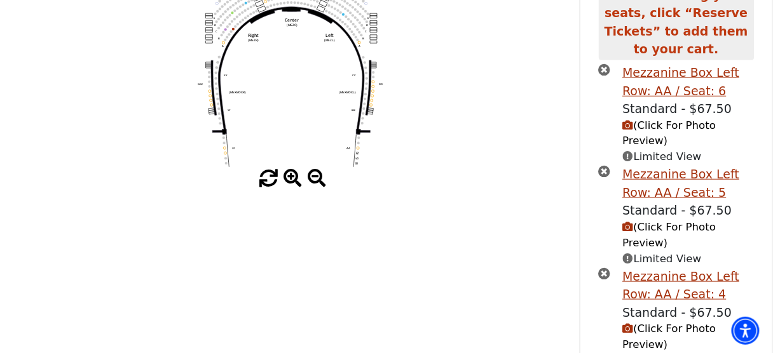
click at [358, 153] on icon "Center (MEZC) Right (MEZR) Left (MEZL) (MEXBOXR) (MEXBOXL) XX WW CC DD YY BB ZZ…" at bounding box center [290, 65] width 522 height 207
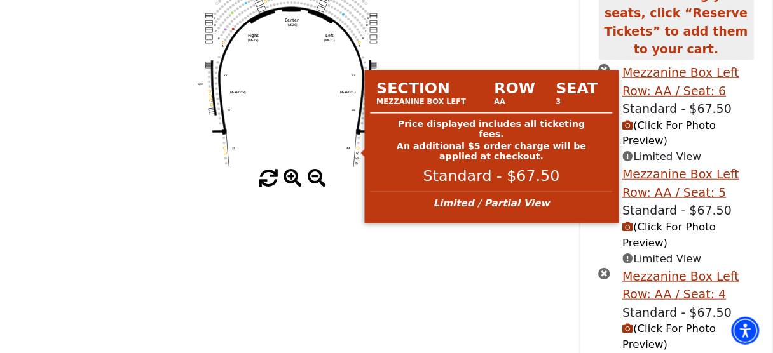
click at [358, 149] on circle at bounding box center [358, 148] width 3 height 3
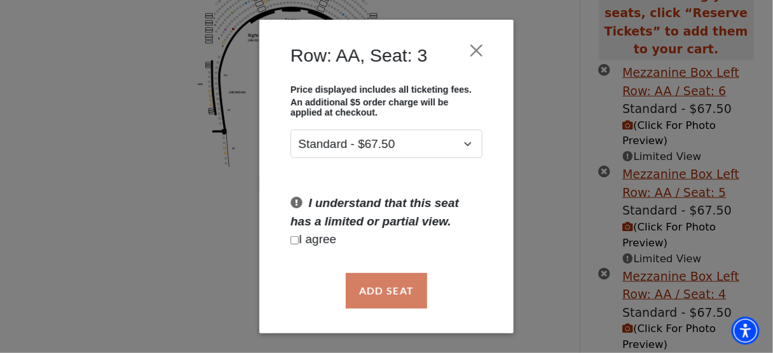
click at [332, 242] on p "I agree" at bounding box center [387, 240] width 192 height 18
click at [297, 239] on input "Checkbox field" at bounding box center [295, 240] width 8 height 8
checkbox input "true"
click at [384, 285] on button "Add Seat" at bounding box center [386, 291] width 81 height 36
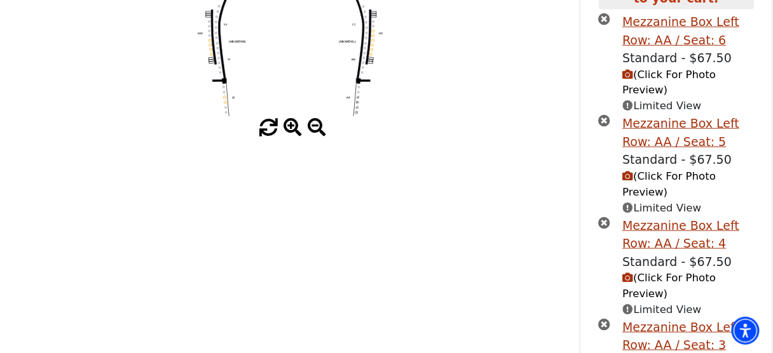
scroll to position [278, 0]
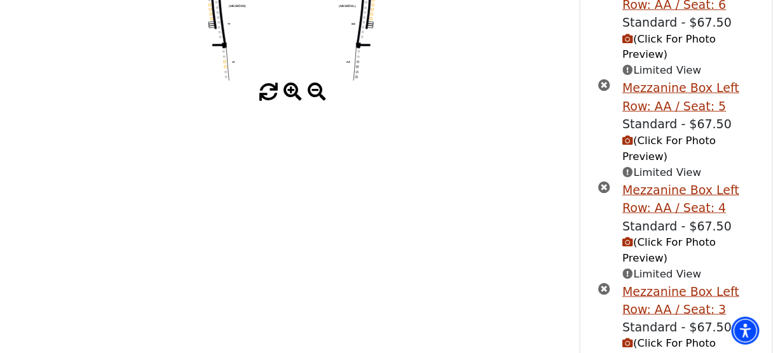
click at [357, 79] on use "Seat Selected" at bounding box center [356, 77] width 3 height 3
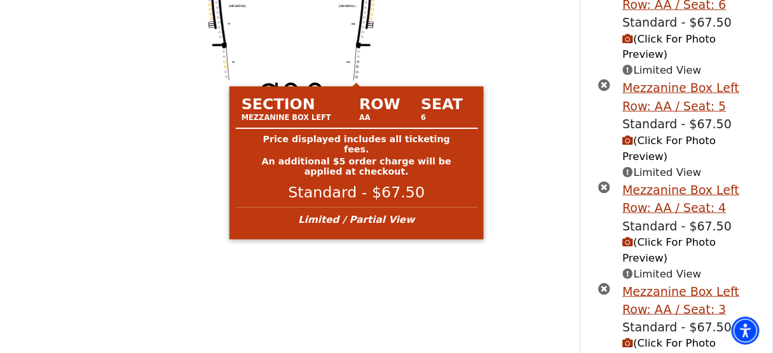
click at [356, 79] on circle at bounding box center [356, 77] width 3 height 3
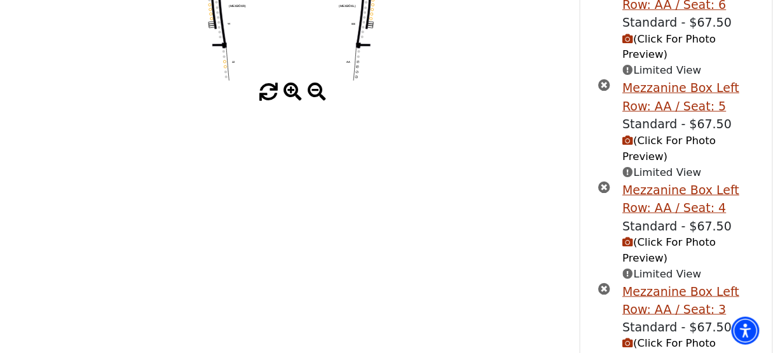
click at [605, 283] on icon "times-circle" at bounding box center [605, 289] width 12 height 12
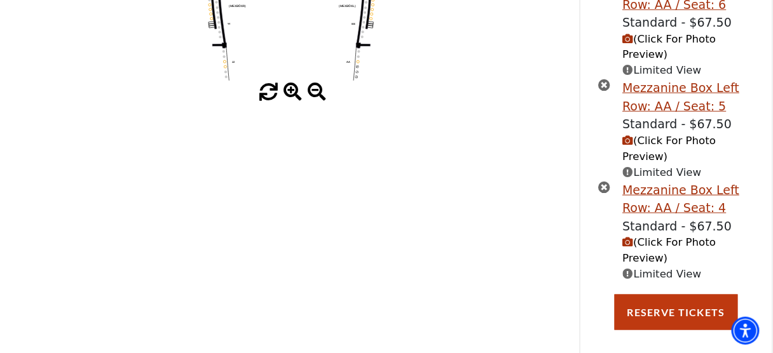
scroll to position [222, 0]
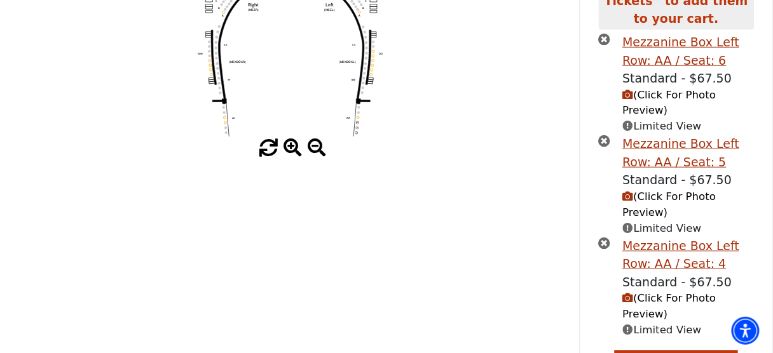
click at [606, 33] on icon "times-circle" at bounding box center [605, 39] width 12 height 12
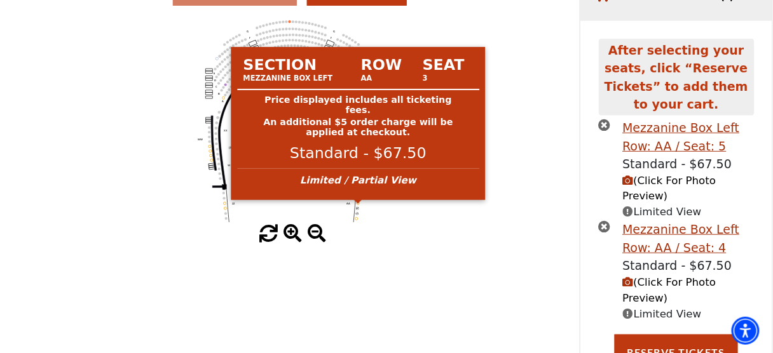
click at [359, 205] on circle at bounding box center [358, 203] width 3 height 3
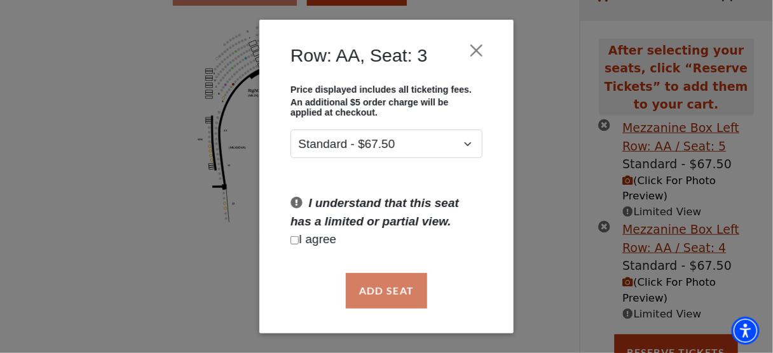
click at [327, 239] on p "I agree" at bounding box center [387, 240] width 192 height 18
click at [295, 239] on input "Checkbox field" at bounding box center [295, 240] width 8 height 8
checkbox input "true"
click at [388, 292] on button "Add Seat" at bounding box center [386, 291] width 81 height 36
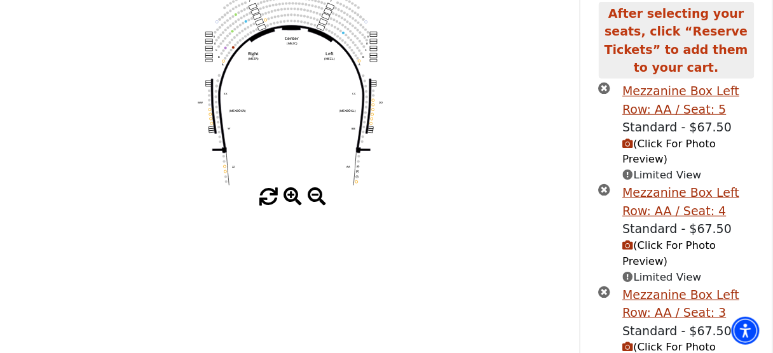
scroll to position [192, 0]
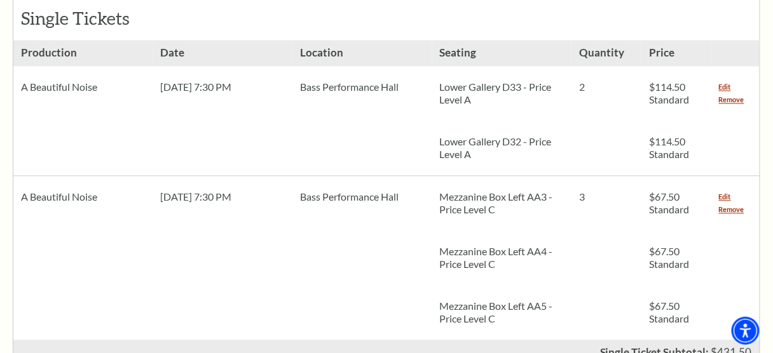
scroll to position [610, 0]
click at [742, 92] on link "Remove" at bounding box center [731, 98] width 25 height 13
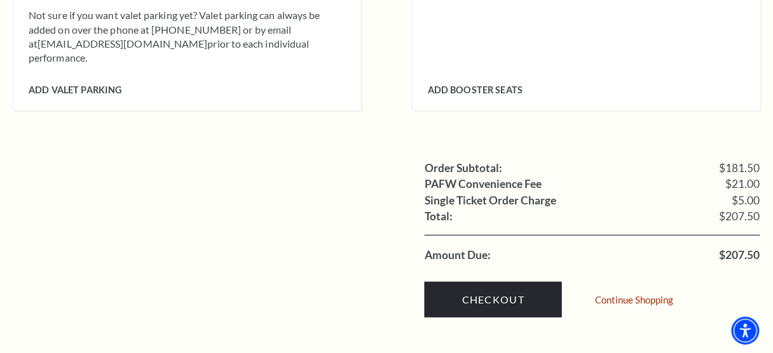
scroll to position [1237, 0]
